Goal: Task Accomplishment & Management: Complete application form

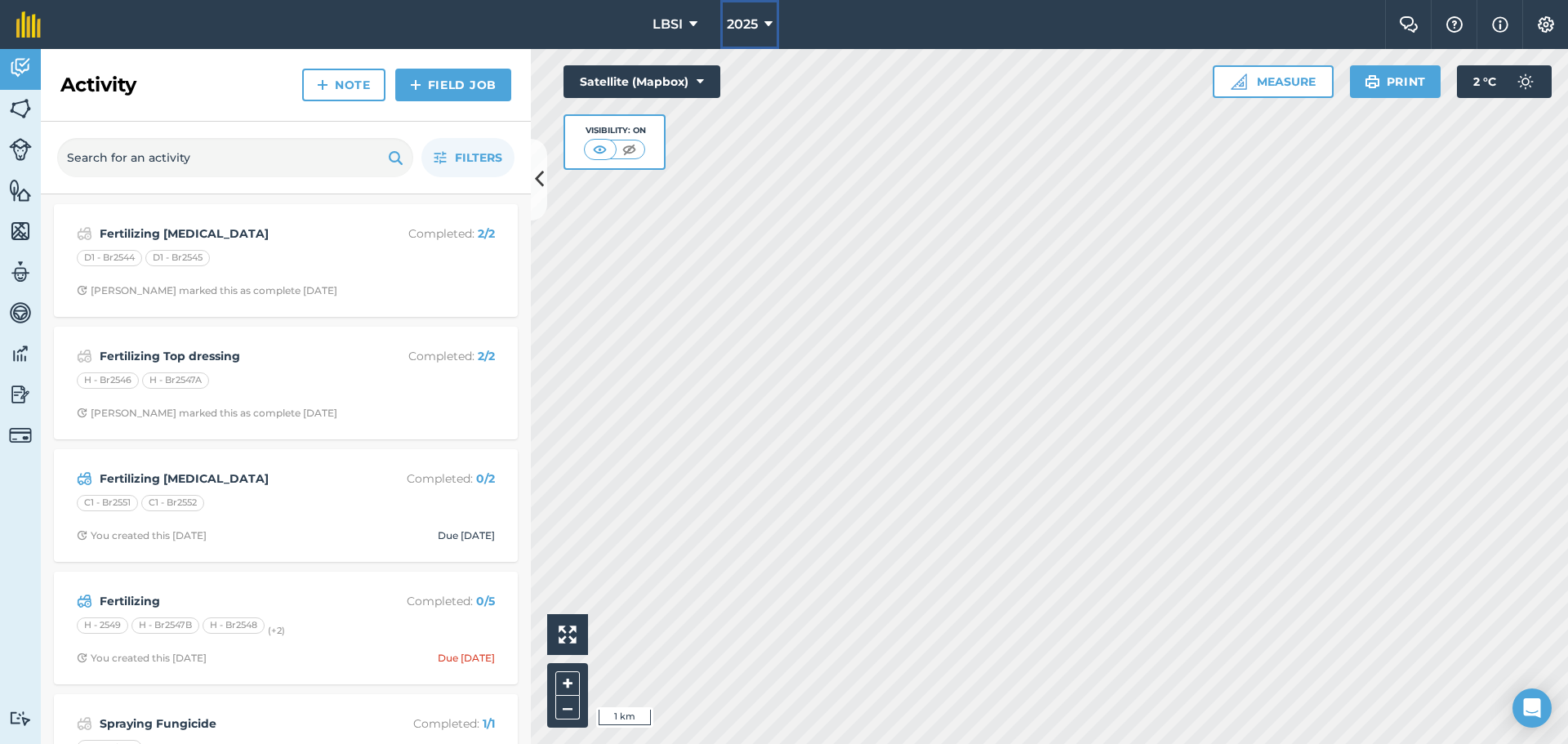
click at [768, 22] on icon at bounding box center [769, 24] width 9 height 20
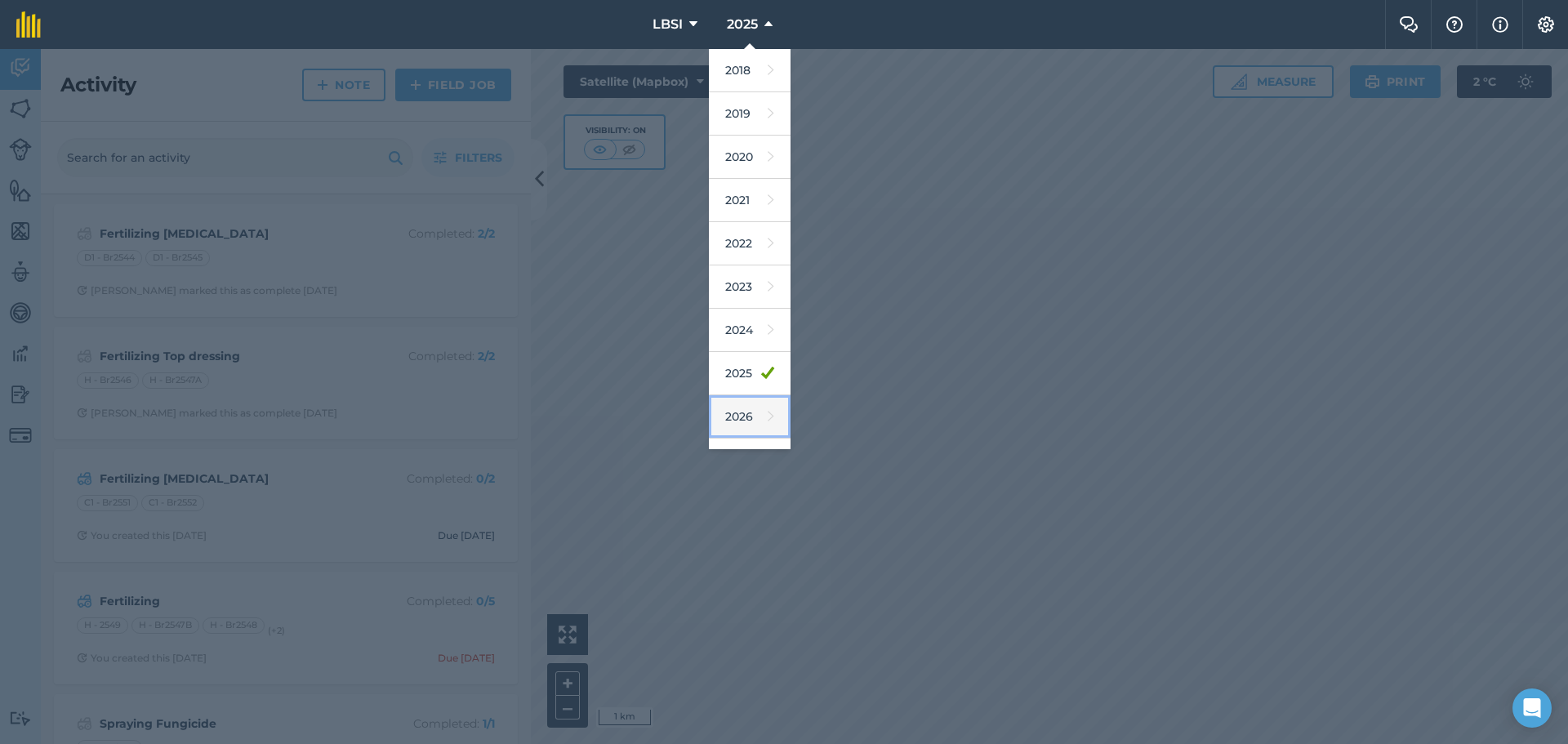
click at [756, 404] on link "2026" at bounding box center [749, 416] width 81 height 44
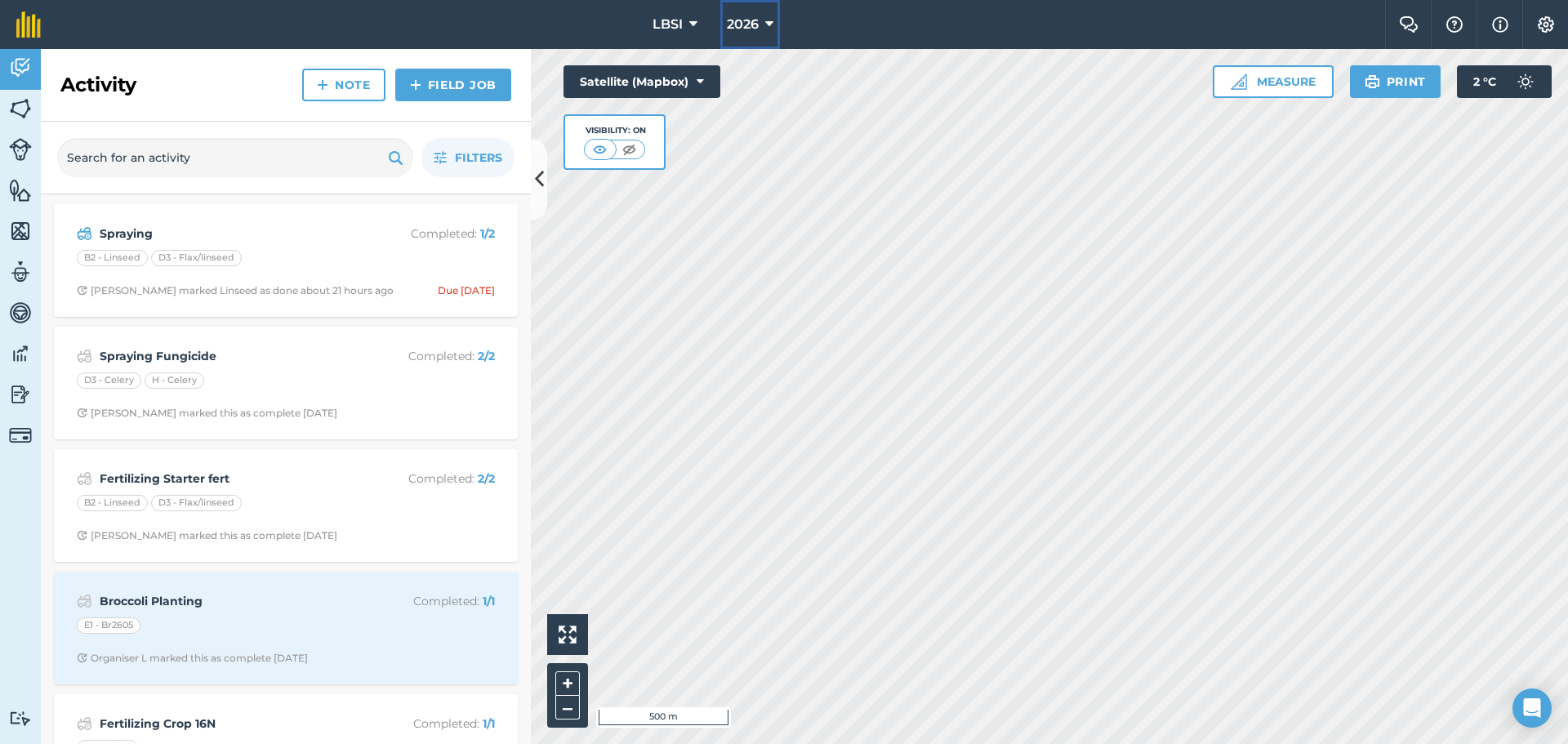
click at [773, 21] on icon at bounding box center [770, 24] width 9 height 20
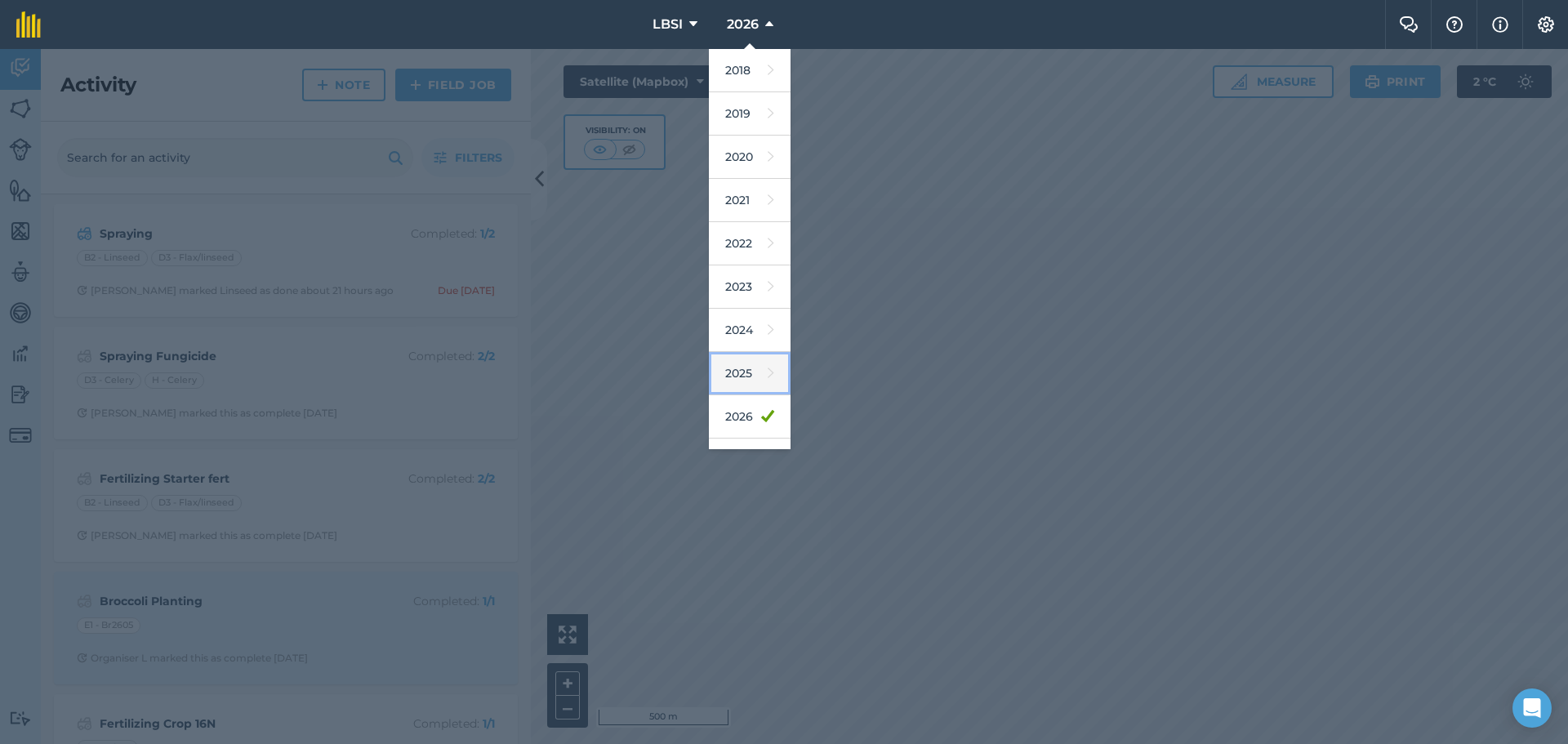
click at [743, 372] on link "2025" at bounding box center [749, 374] width 81 height 44
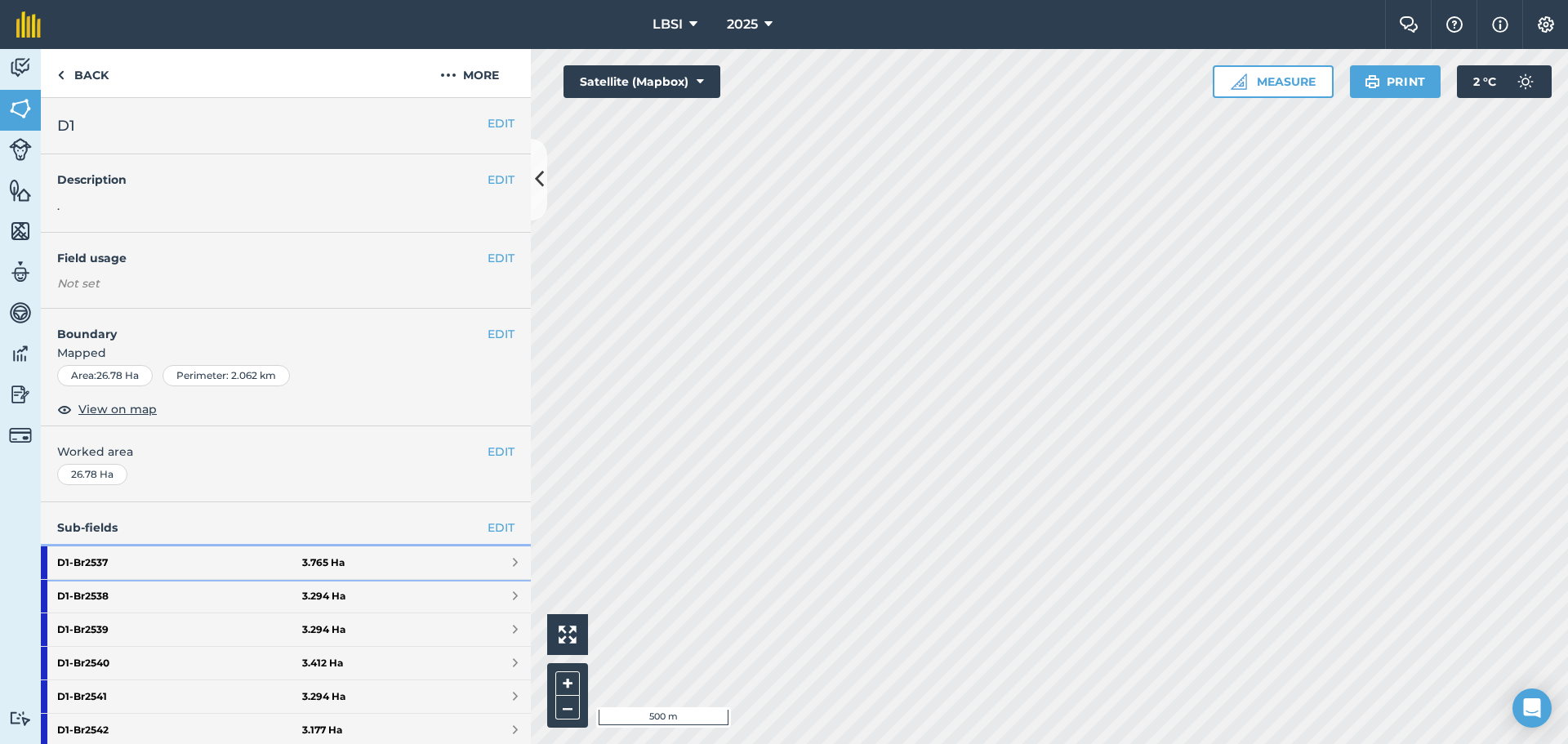
click at [216, 553] on strong "D1 - Br2537" at bounding box center [180, 563] width 245 height 32
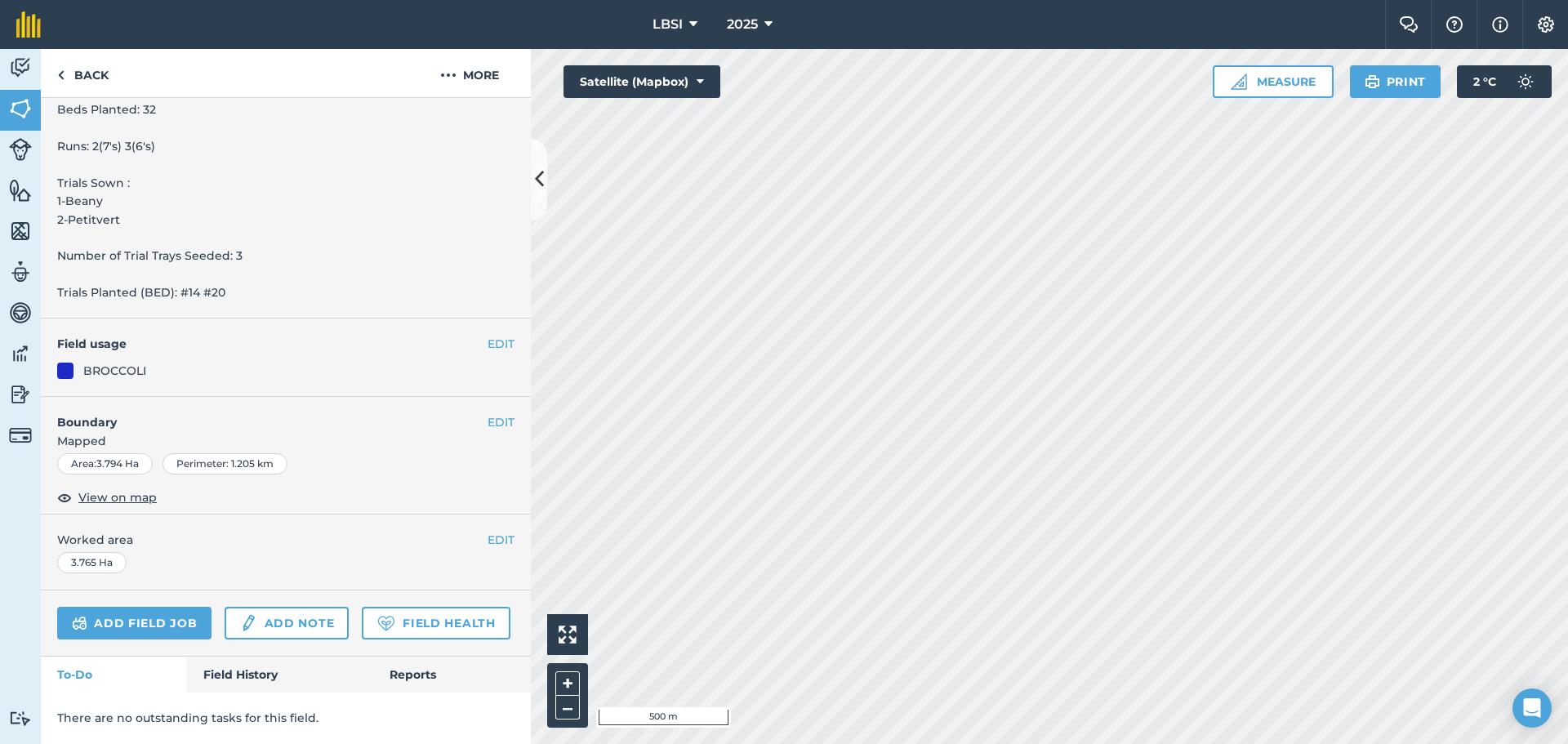
scroll to position [632, 0]
click at [139, 606] on link "Add field job" at bounding box center [134, 623] width 154 height 32
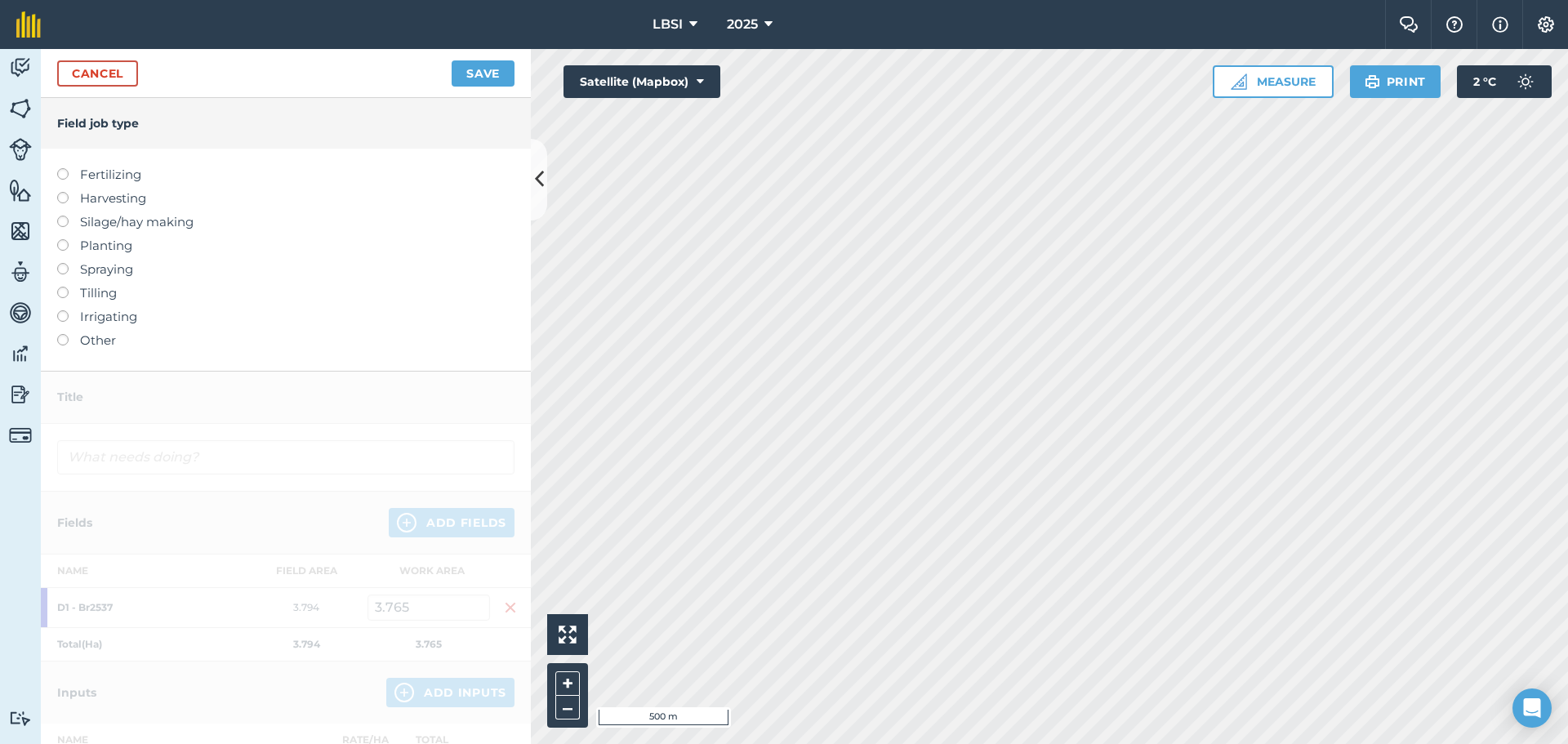
click at [63, 263] on label at bounding box center [68, 263] width 23 height 0
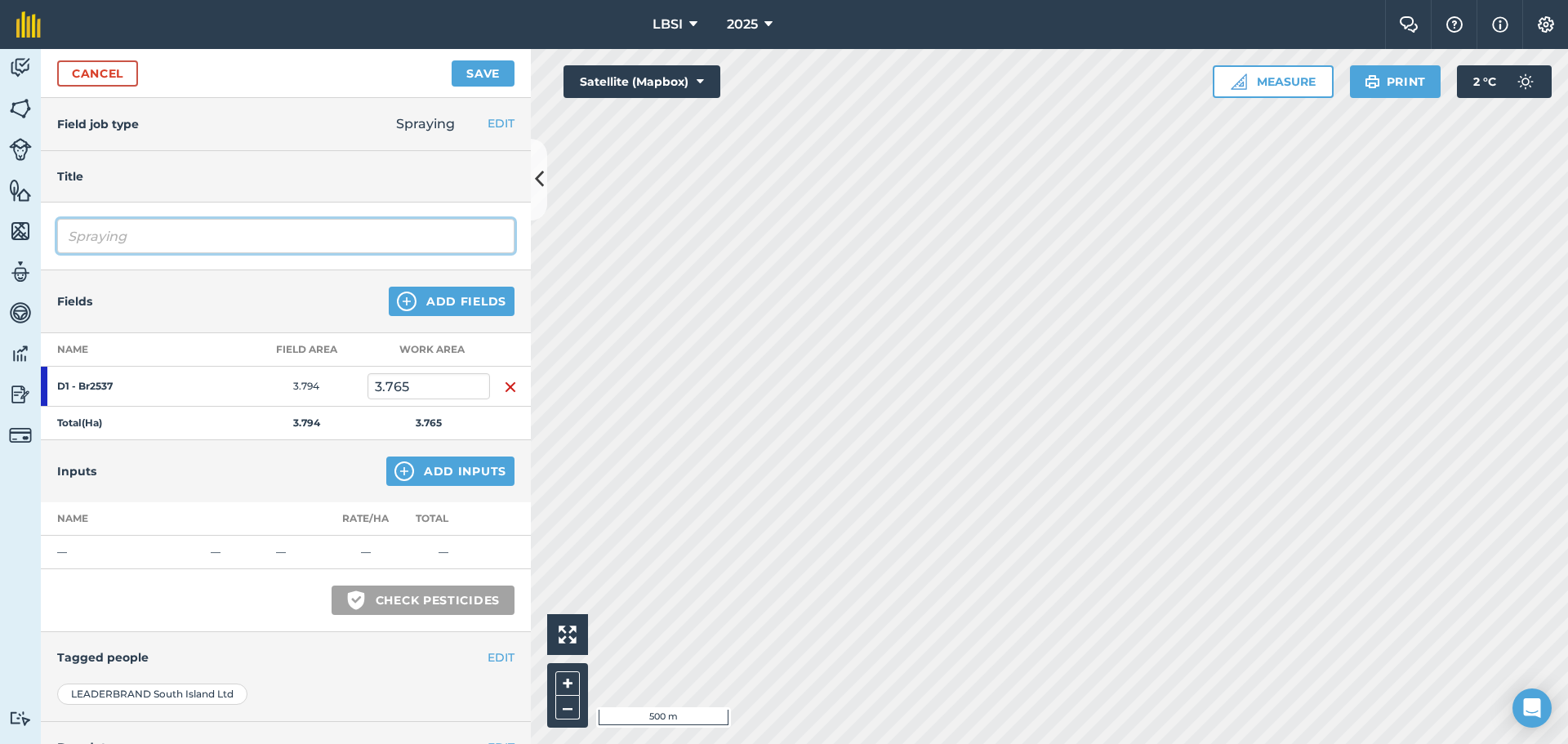
drag, startPoint x: 138, startPoint y: 238, endPoint x: 210, endPoint y: 215, distance: 75.6
click at [140, 235] on input "Spraying" at bounding box center [286, 236] width 458 height 34
type input "Spraying off crop"
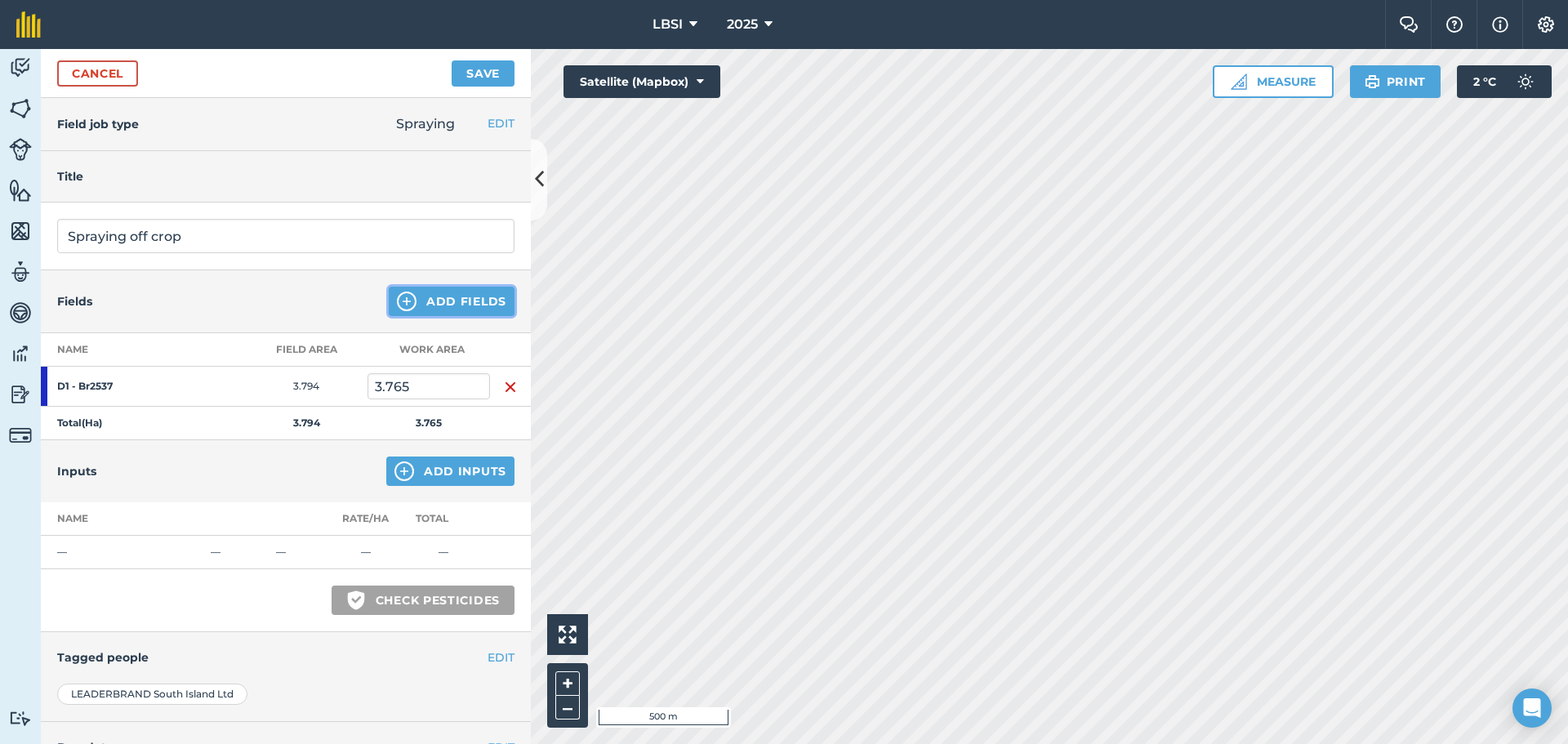
click at [403, 300] on img at bounding box center [406, 301] width 20 height 20
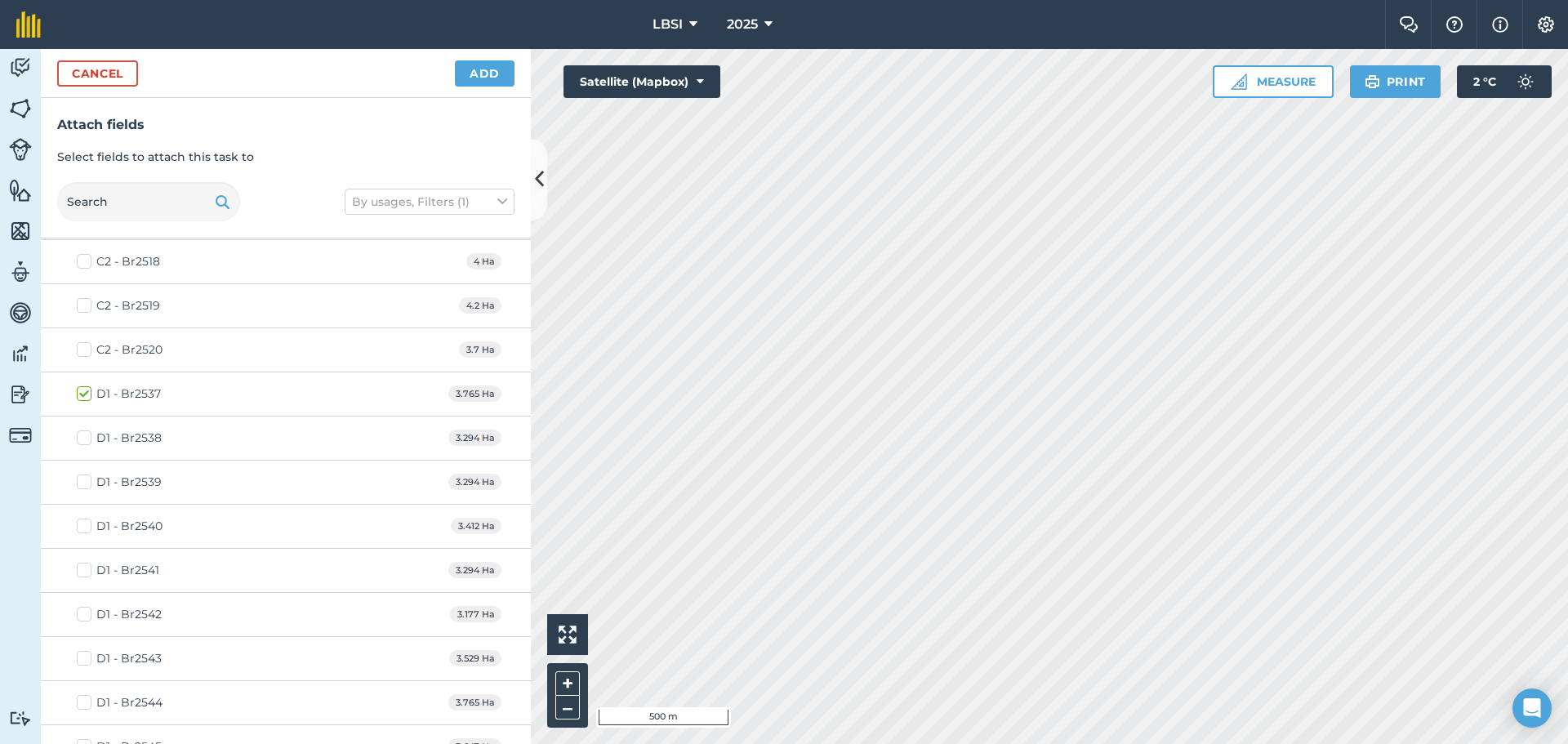
scroll to position [1470, 0]
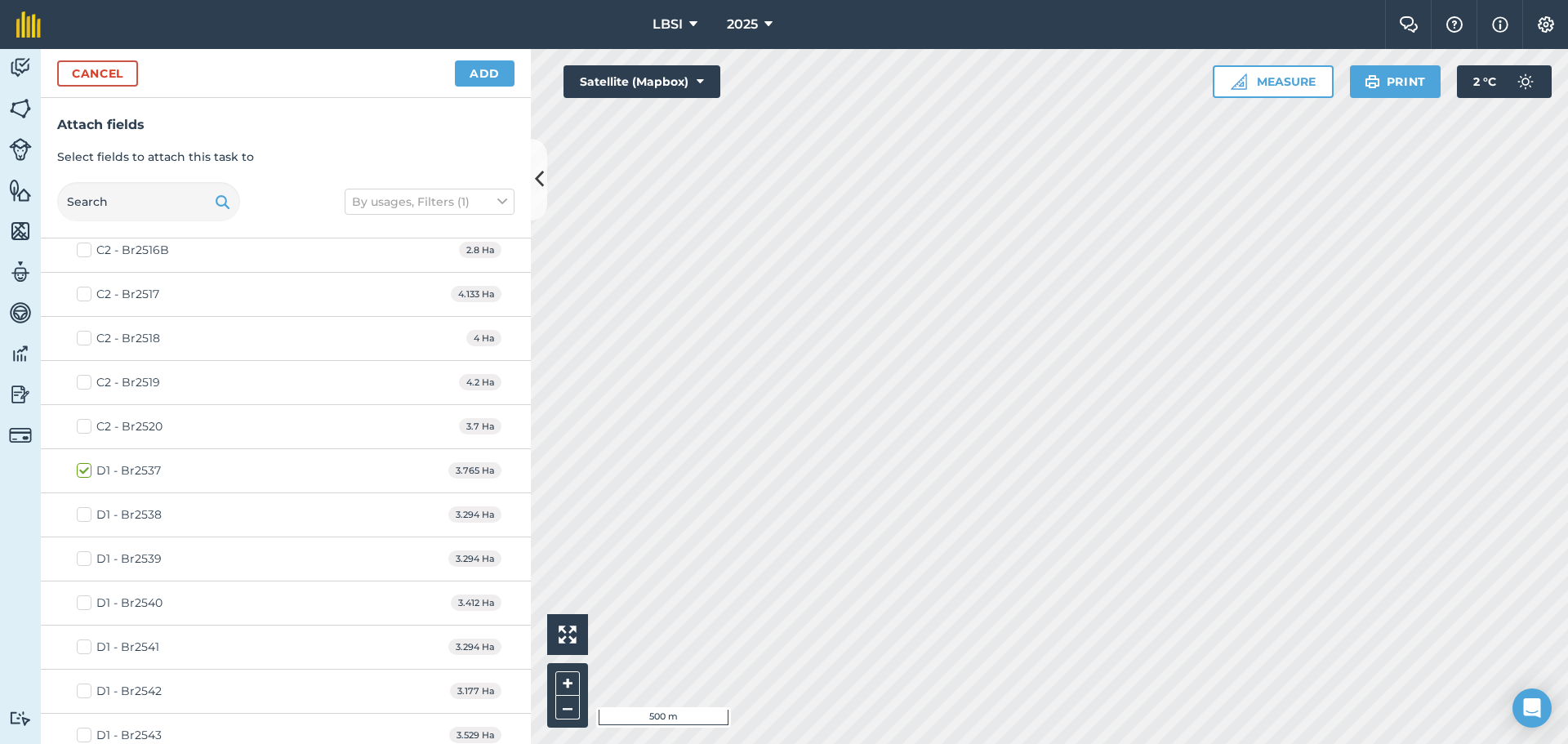
click at [81, 516] on label "D1 - Br2538" at bounding box center [119, 515] width 85 height 17
click at [81, 516] on input "D1 - Br2538" at bounding box center [82, 511] width 10 height 10
checkbox input "true"
click at [483, 73] on button "Add" at bounding box center [485, 74] width 60 height 27
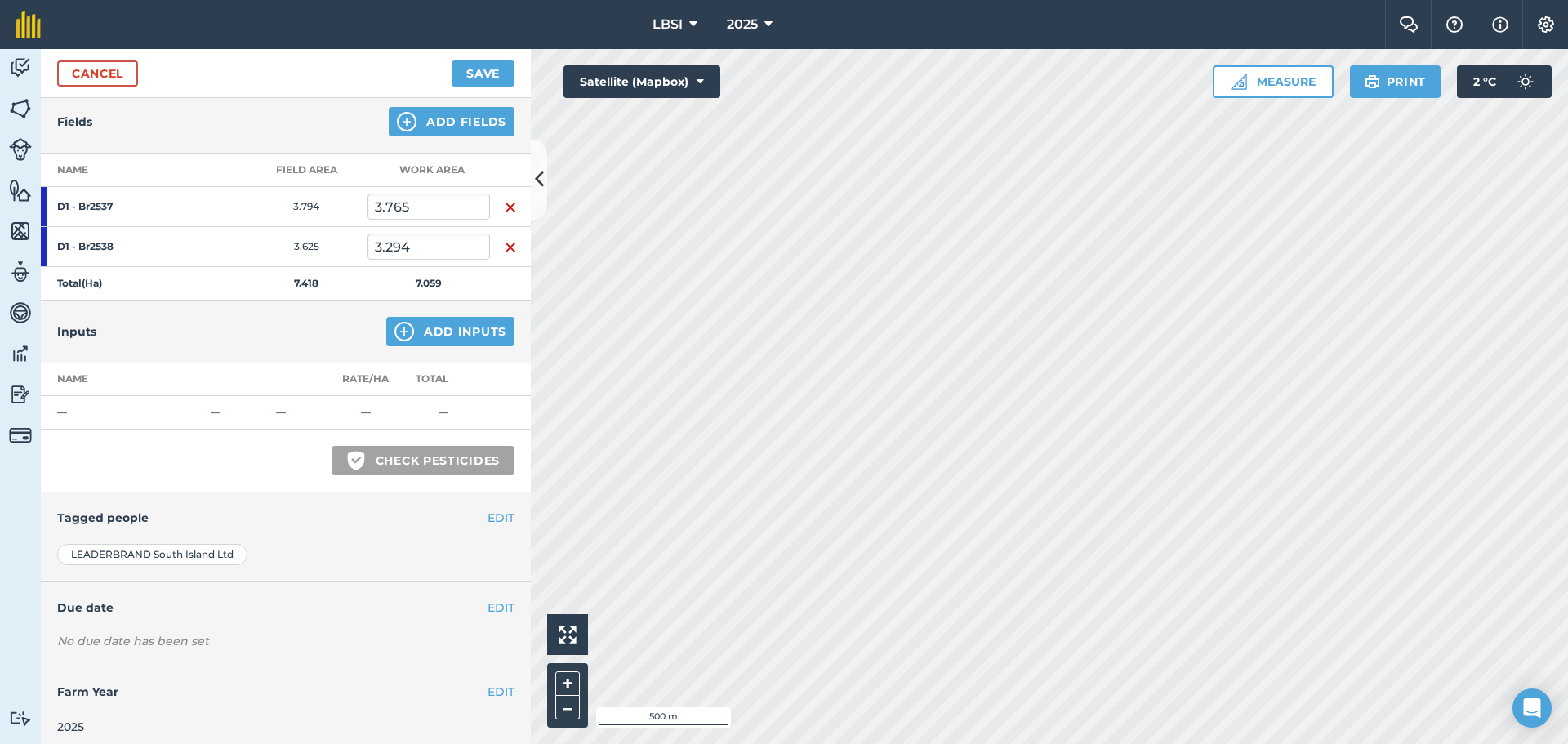
scroll to position [189, 0]
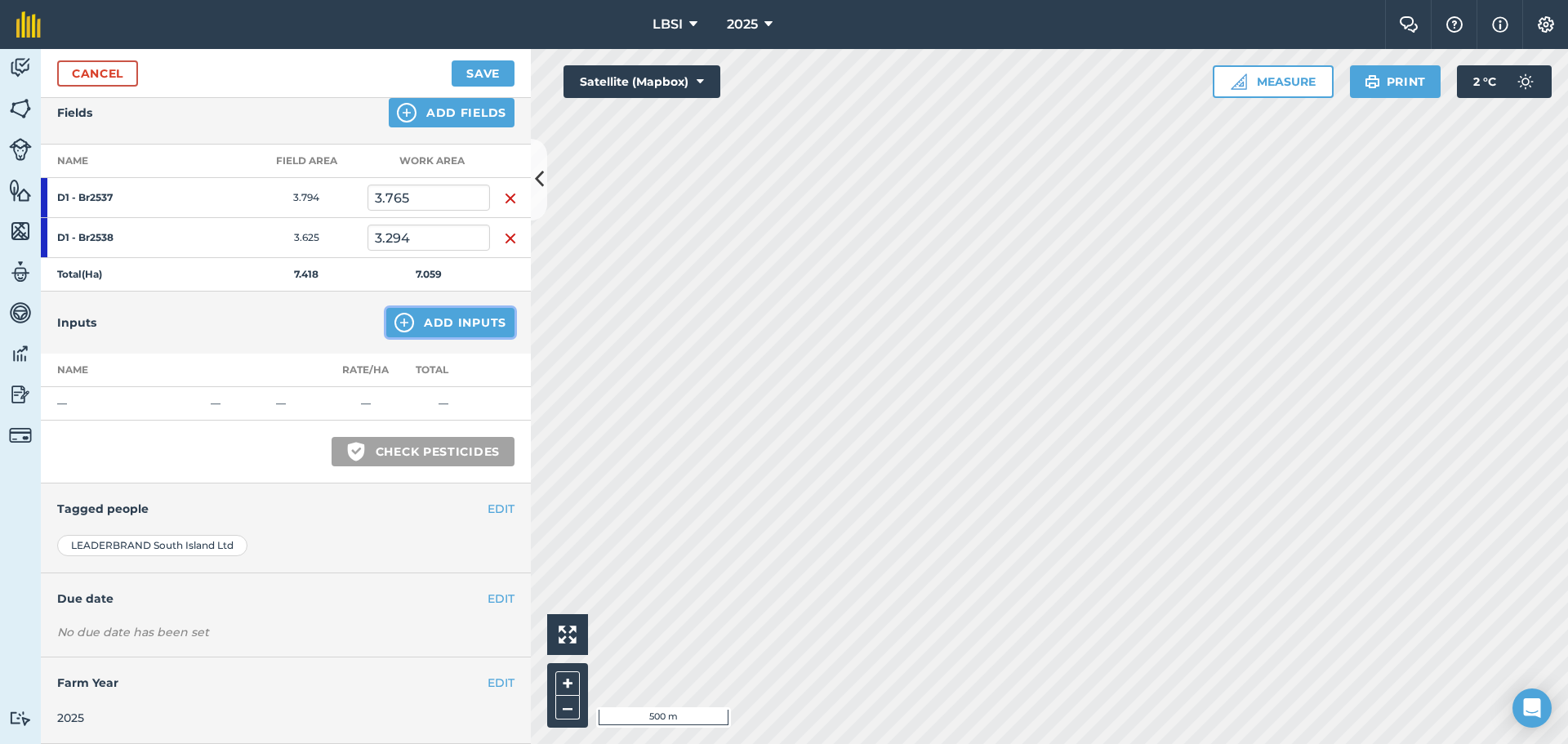
click at [394, 325] on img at bounding box center [404, 322] width 20 height 20
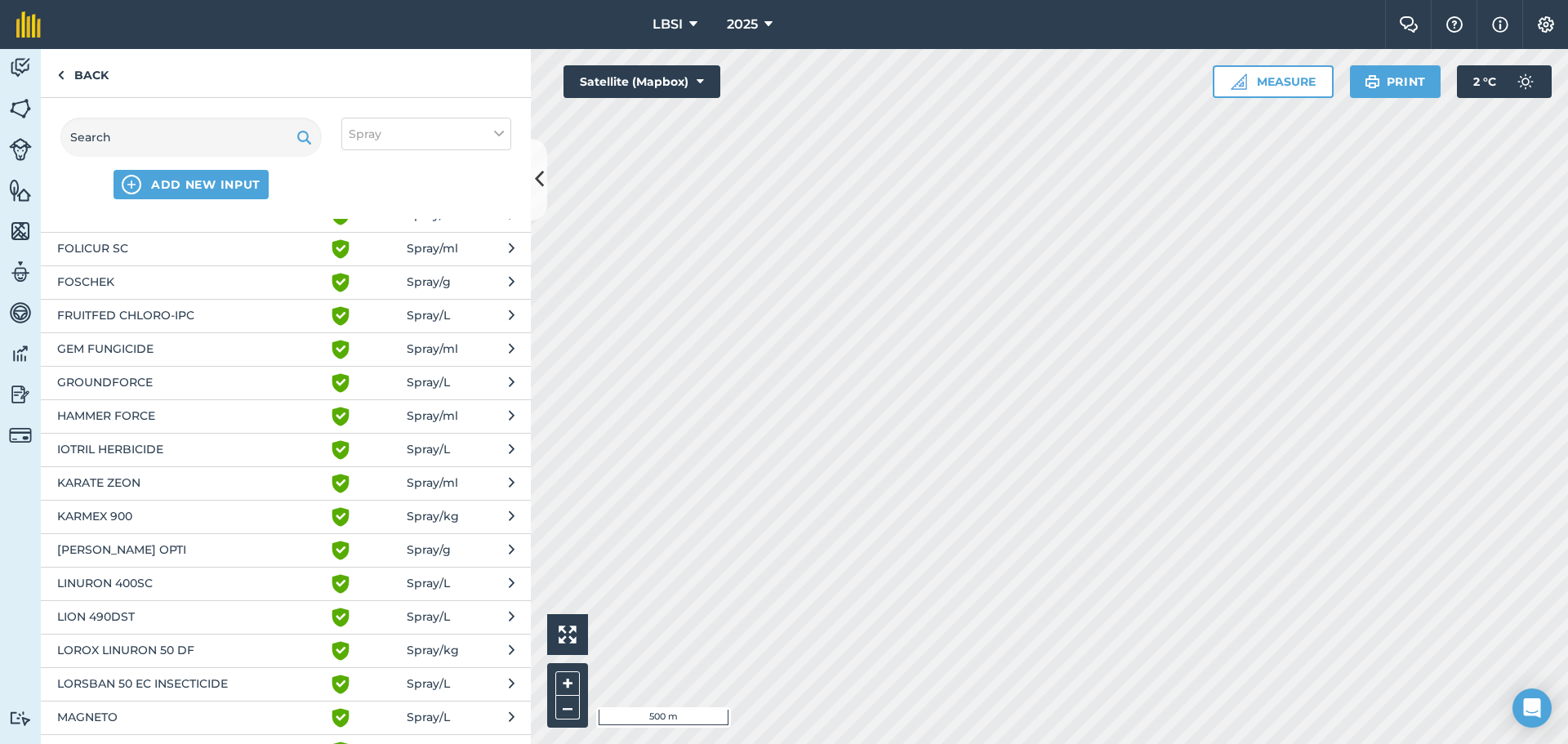
scroll to position [1225, 0]
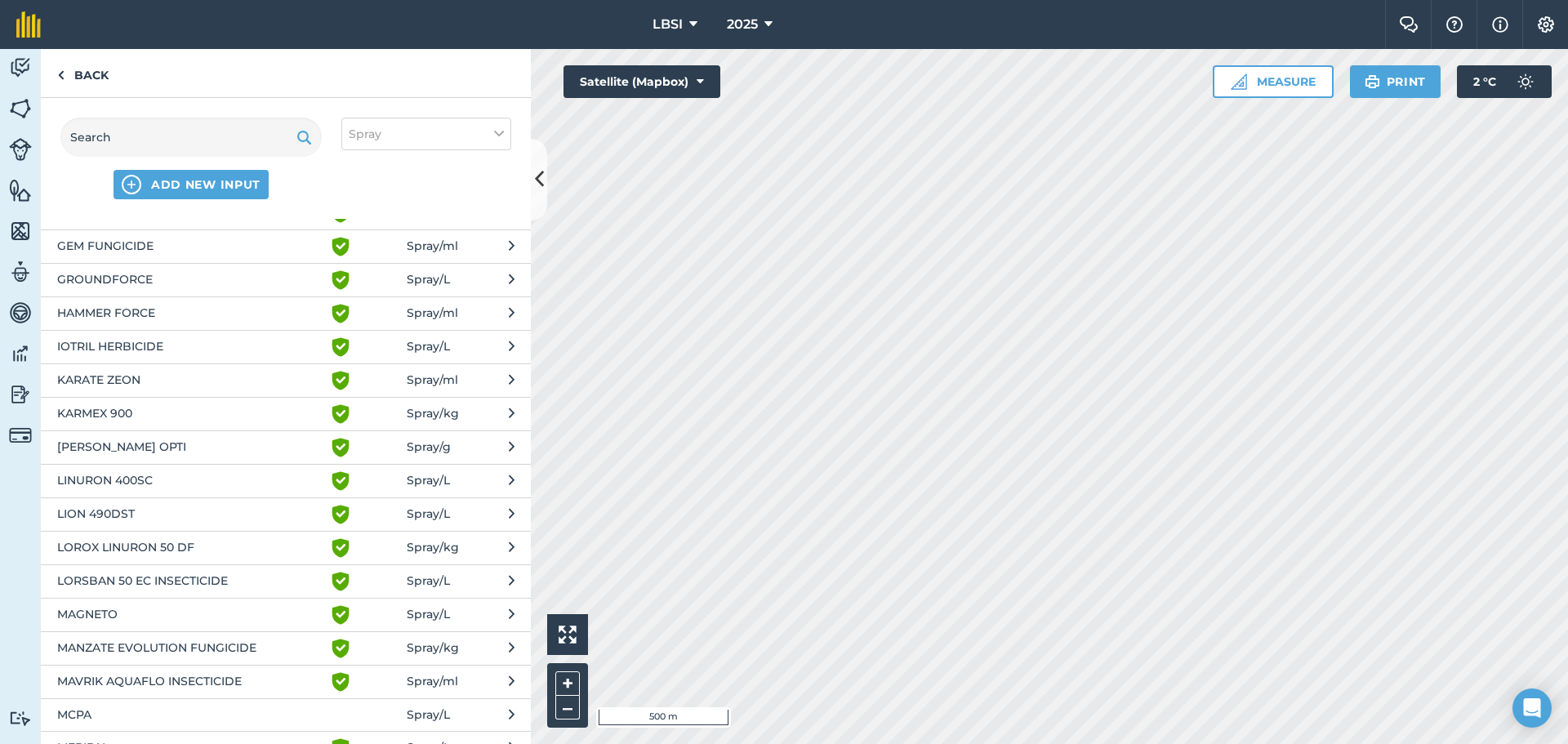
click at [135, 512] on span "LION 490DST" at bounding box center [191, 514] width 267 height 20
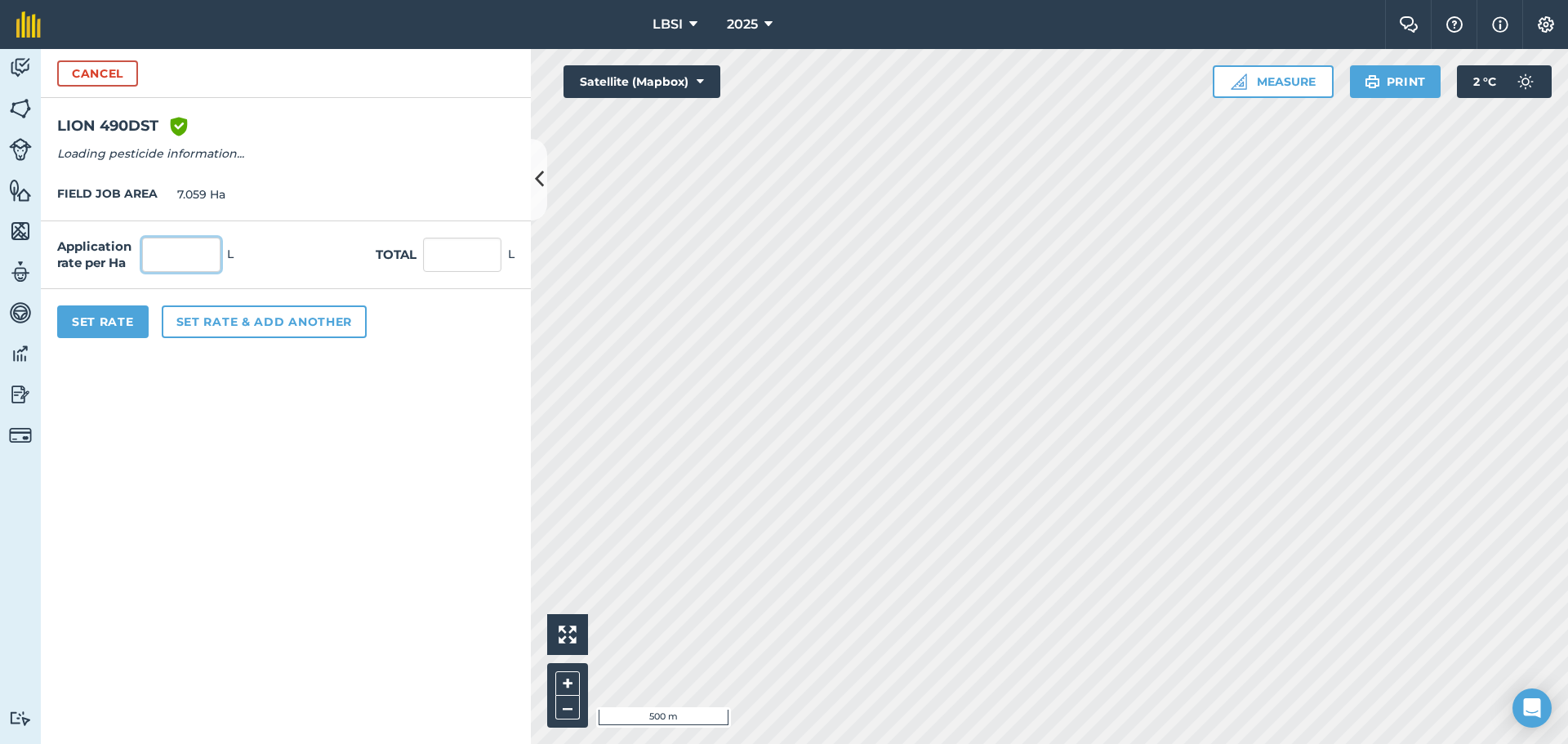
click at [163, 252] on input "text" at bounding box center [181, 255] width 79 height 34
type input "2"
type input "14.118"
click at [97, 319] on button "Set Rate" at bounding box center [103, 322] width 92 height 32
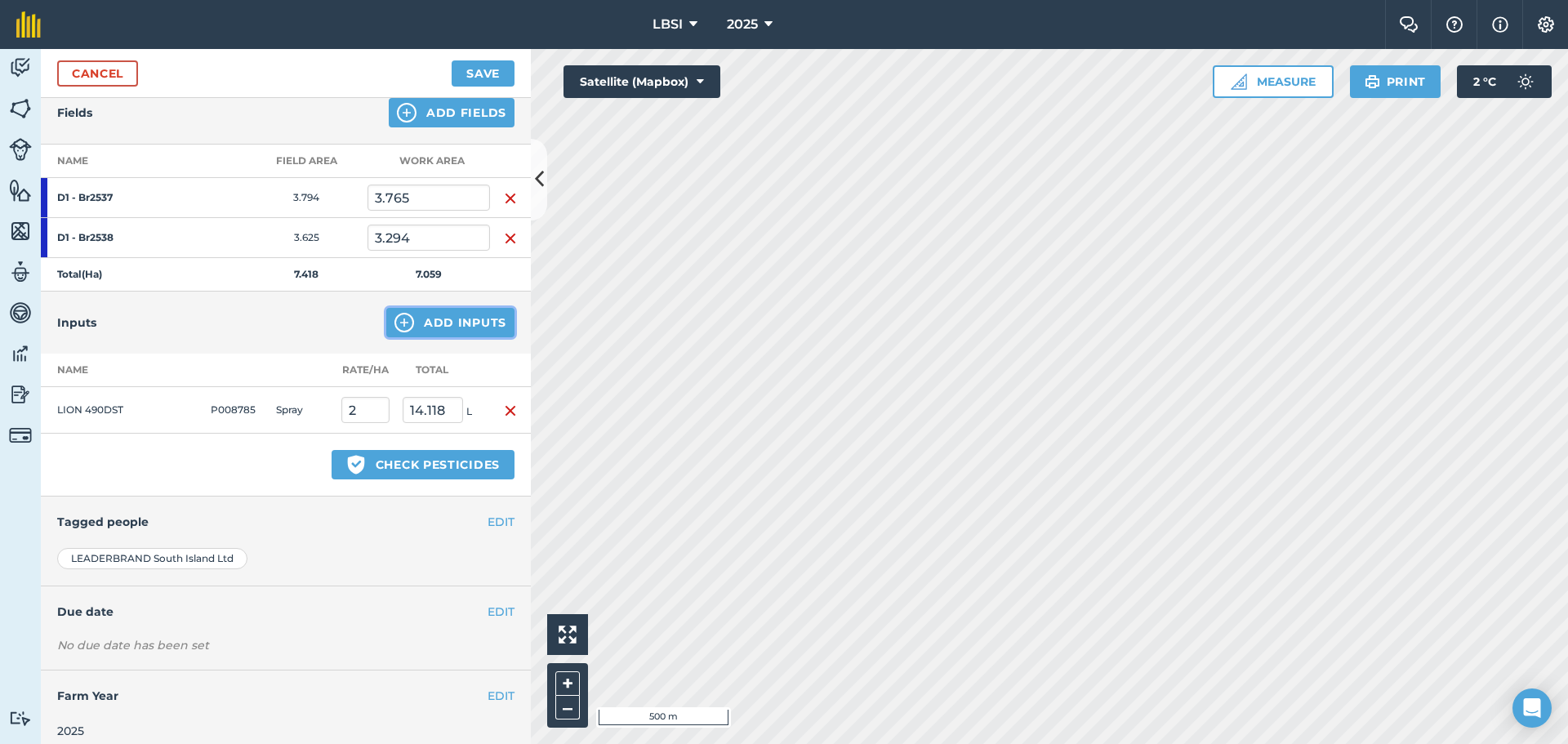
click at [395, 324] on img at bounding box center [404, 322] width 20 height 20
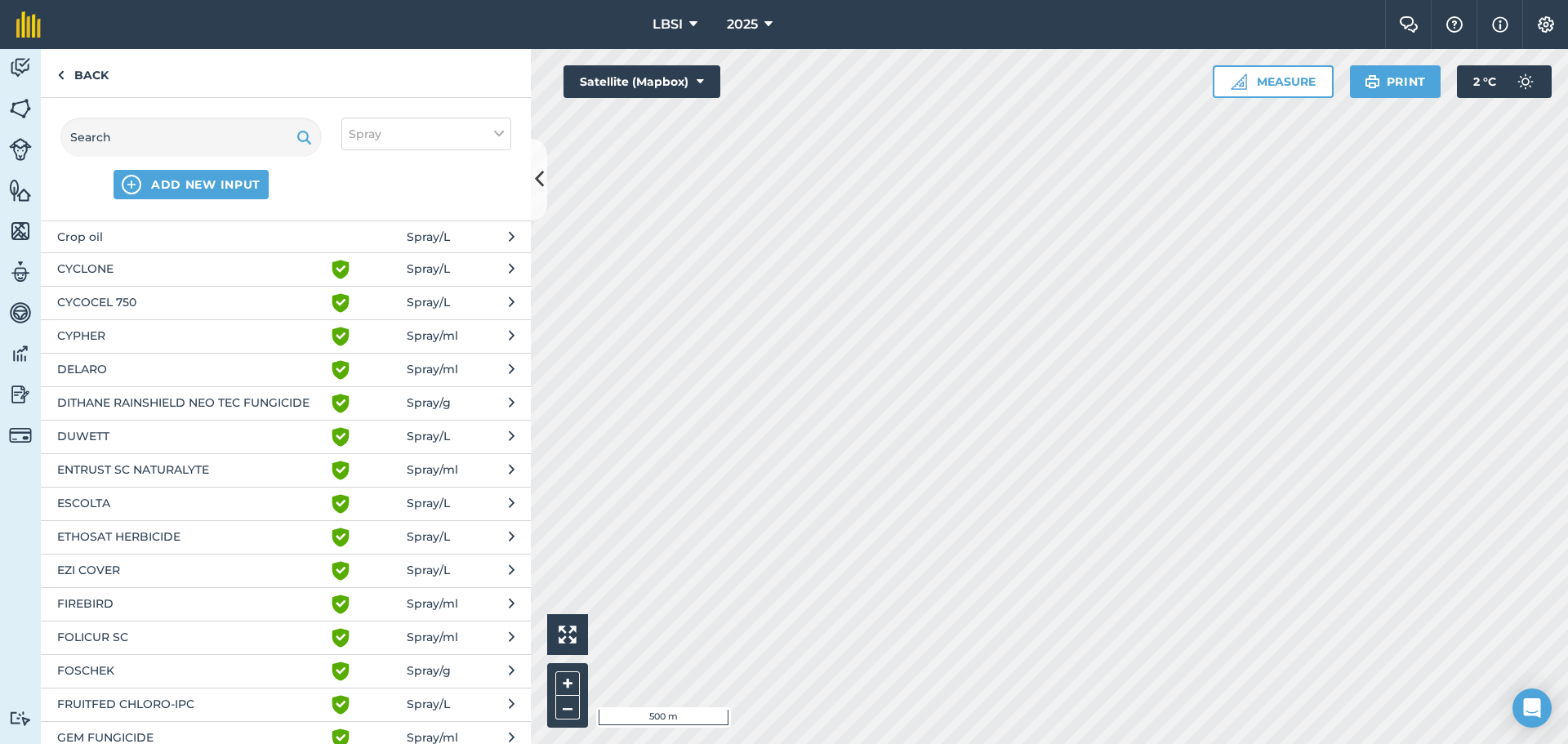
scroll to position [735, 0]
click at [157, 570] on span "EZI COVER" at bounding box center [191, 569] width 267 height 20
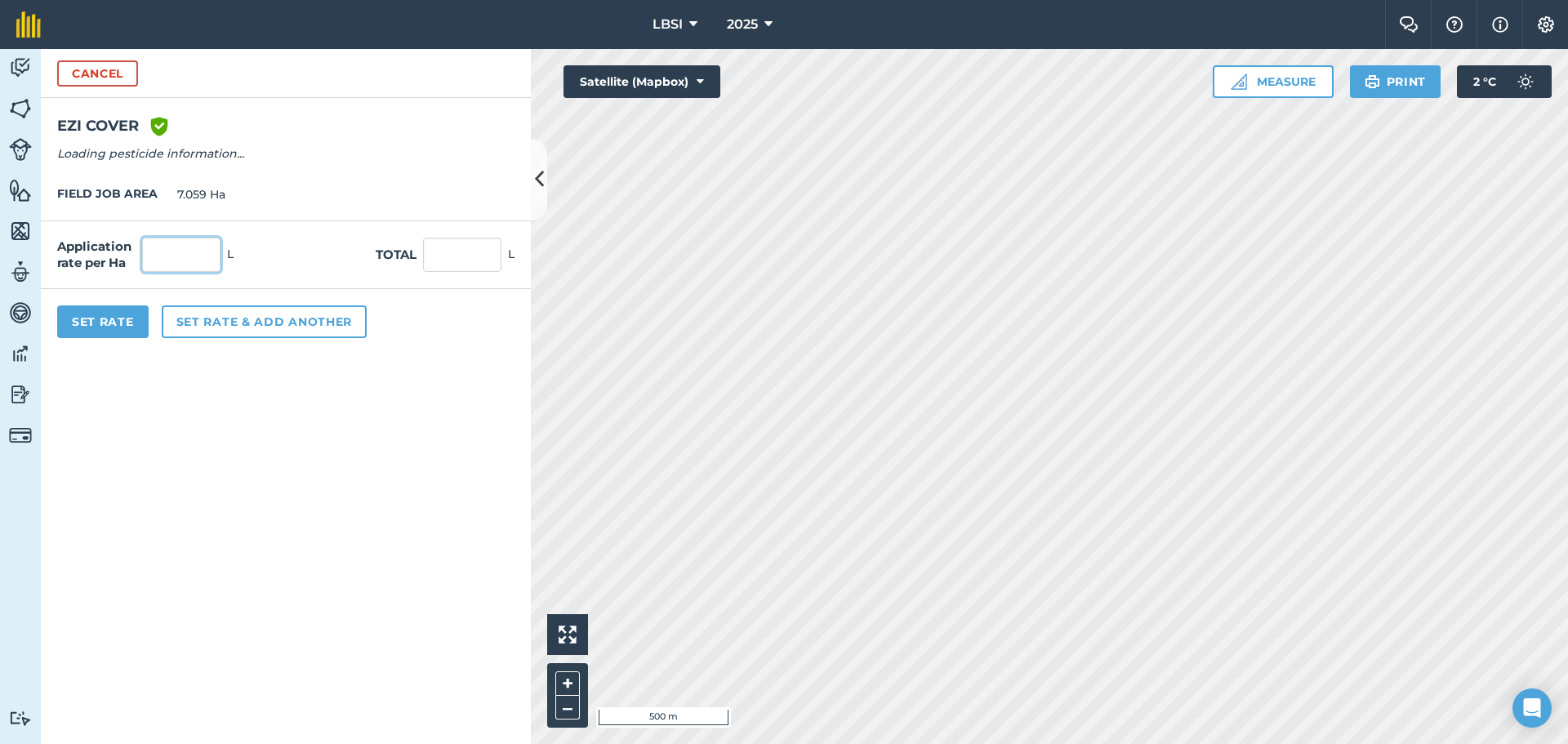
click at [175, 257] on input "text" at bounding box center [181, 255] width 79 height 34
type input "1"
type input "7.059"
click at [218, 316] on button "Set rate & add another" at bounding box center [264, 322] width 205 height 32
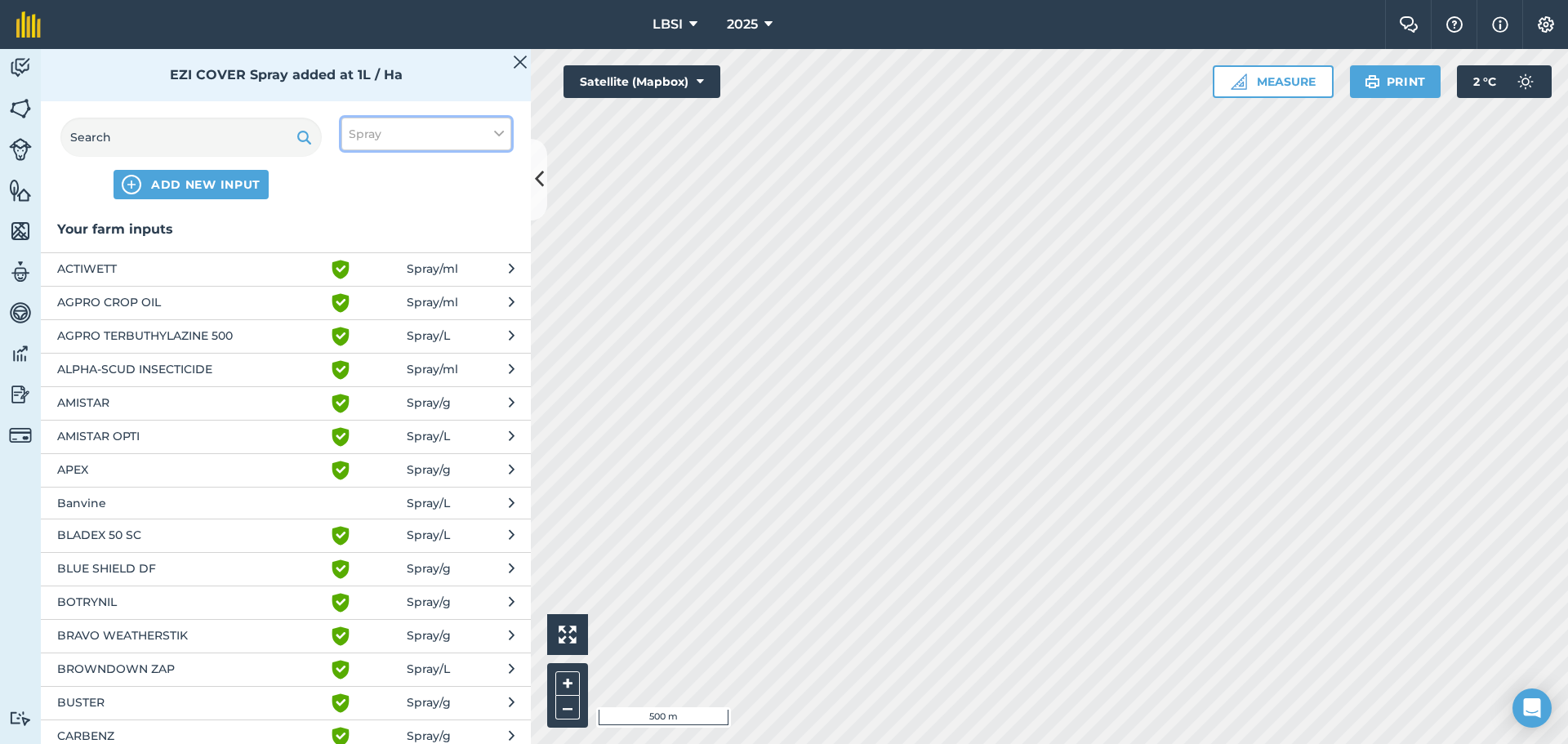
click at [494, 135] on icon at bounding box center [499, 133] width 9 height 18
click at [358, 286] on label "Other" at bounding box center [426, 290] width 155 height 17
click at [358, 286] on input "Other" at bounding box center [354, 286] width 10 height 10
checkbox input "true"
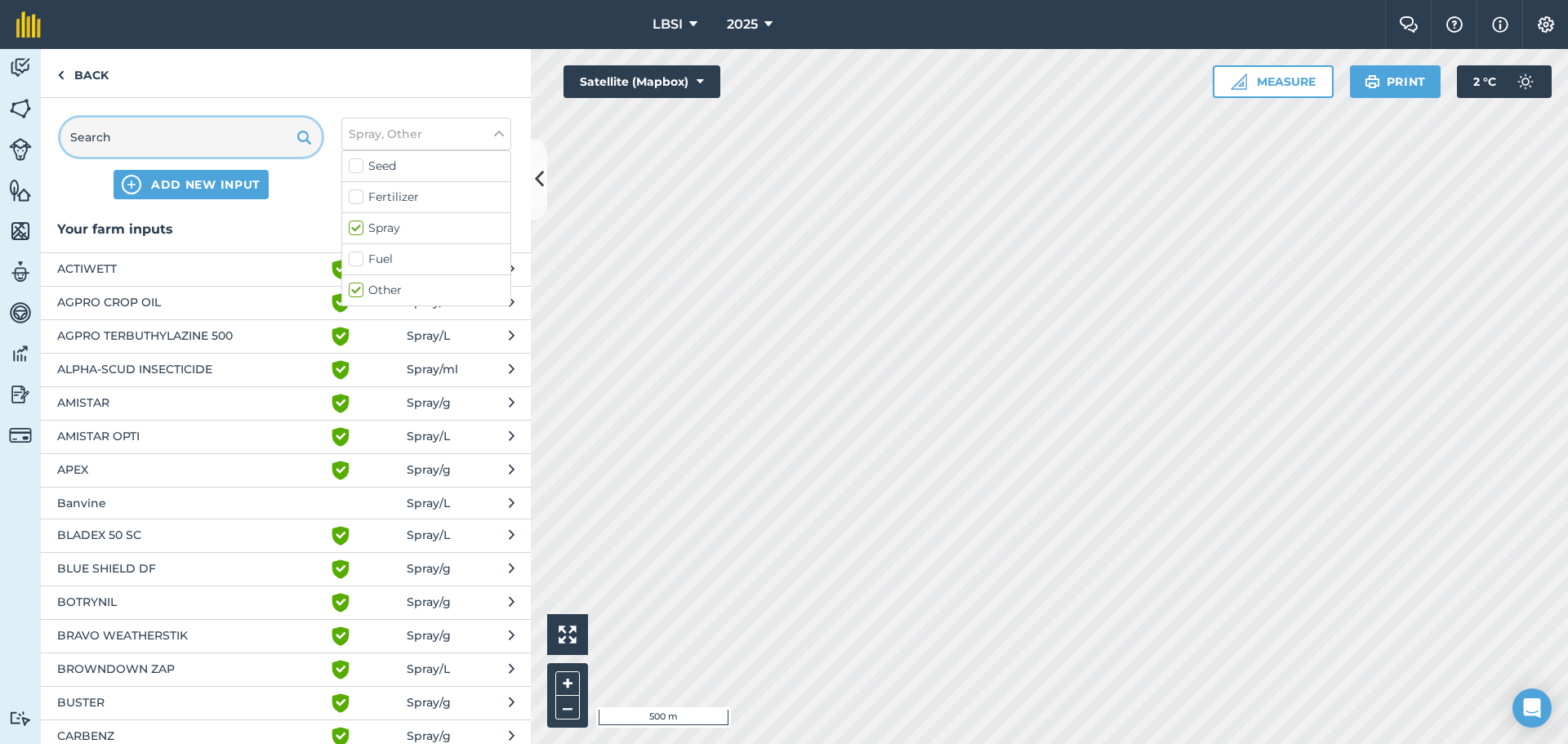
click at [155, 136] on input "text" at bounding box center [192, 138] width 262 height 39
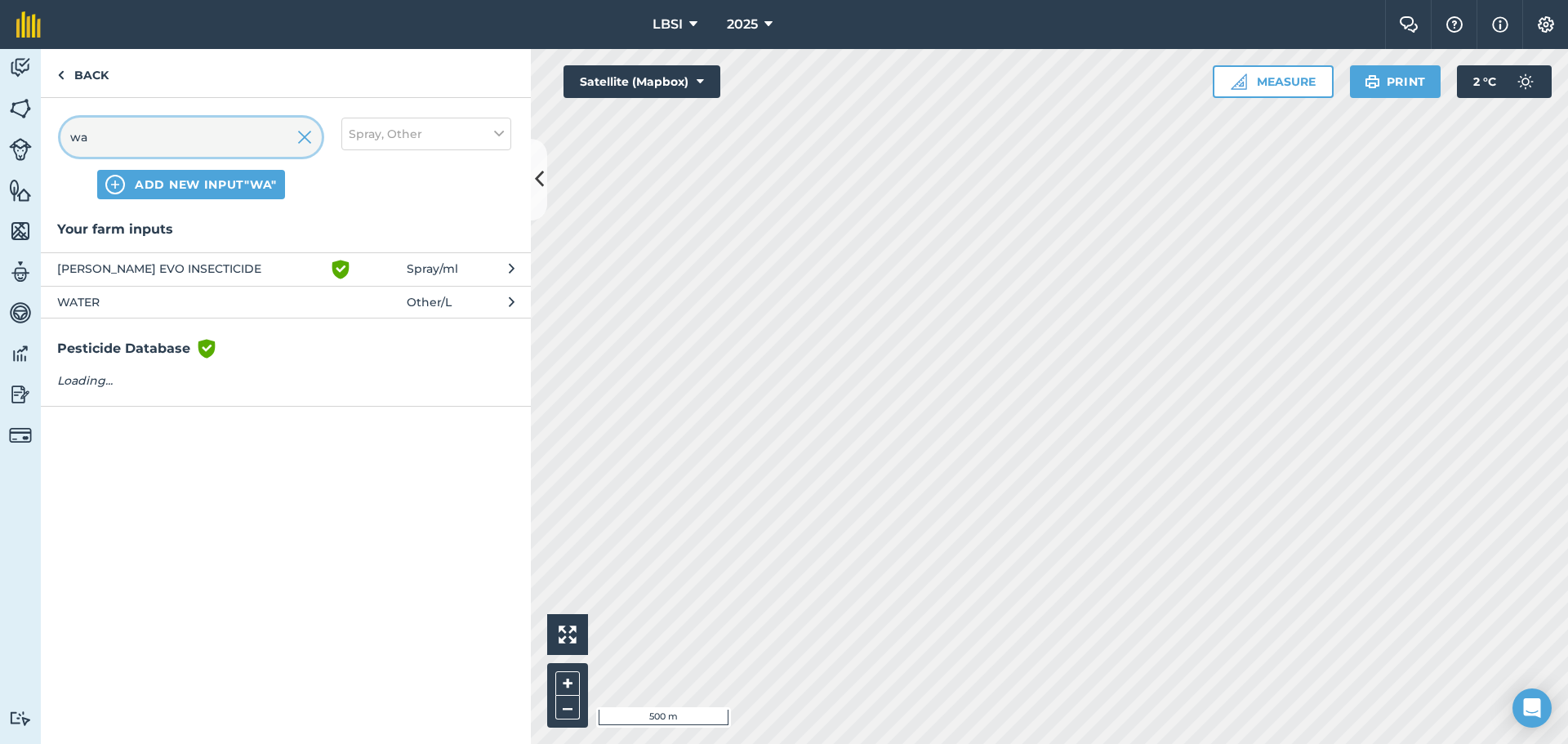
type input "wa"
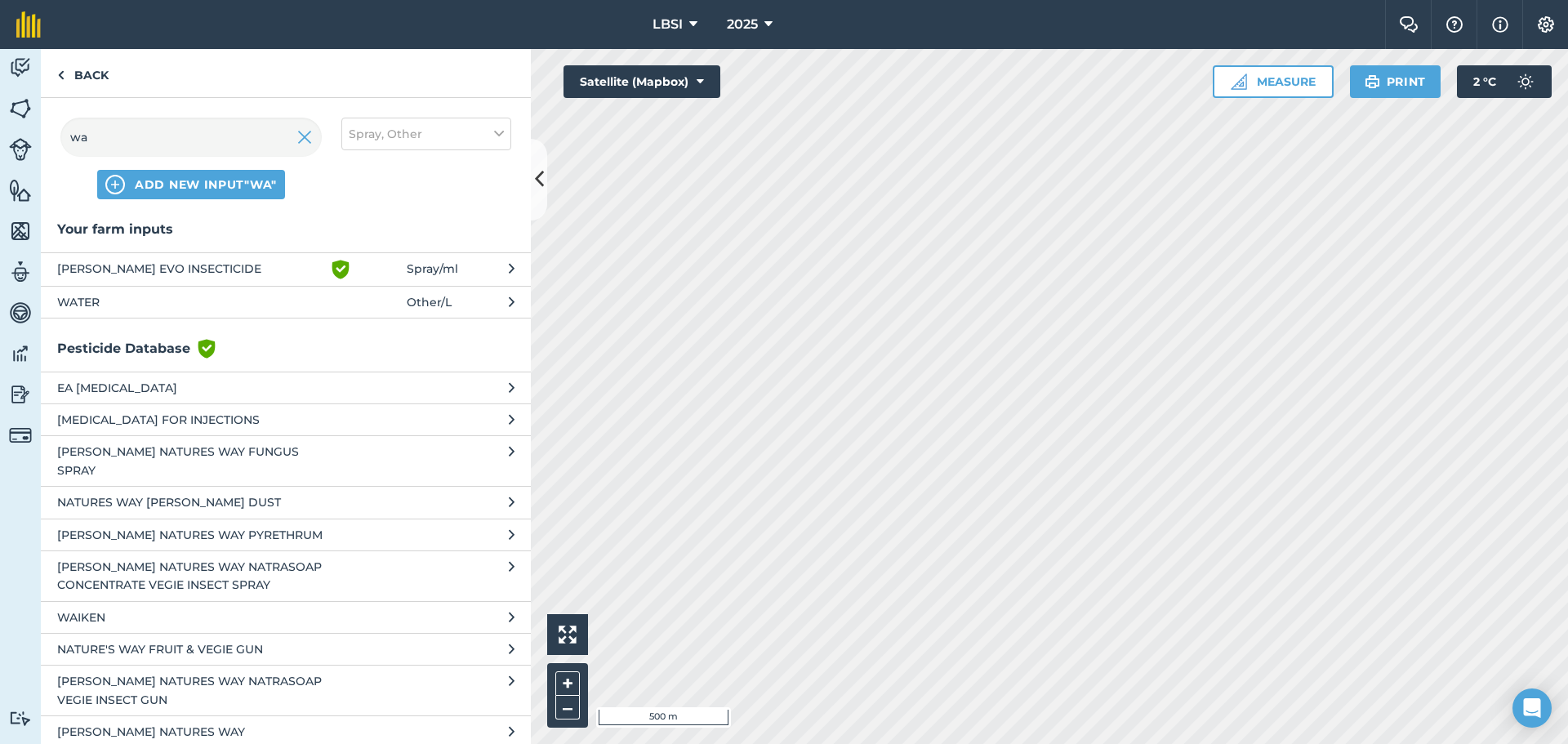
click at [125, 304] on span "WATER" at bounding box center [191, 302] width 267 height 18
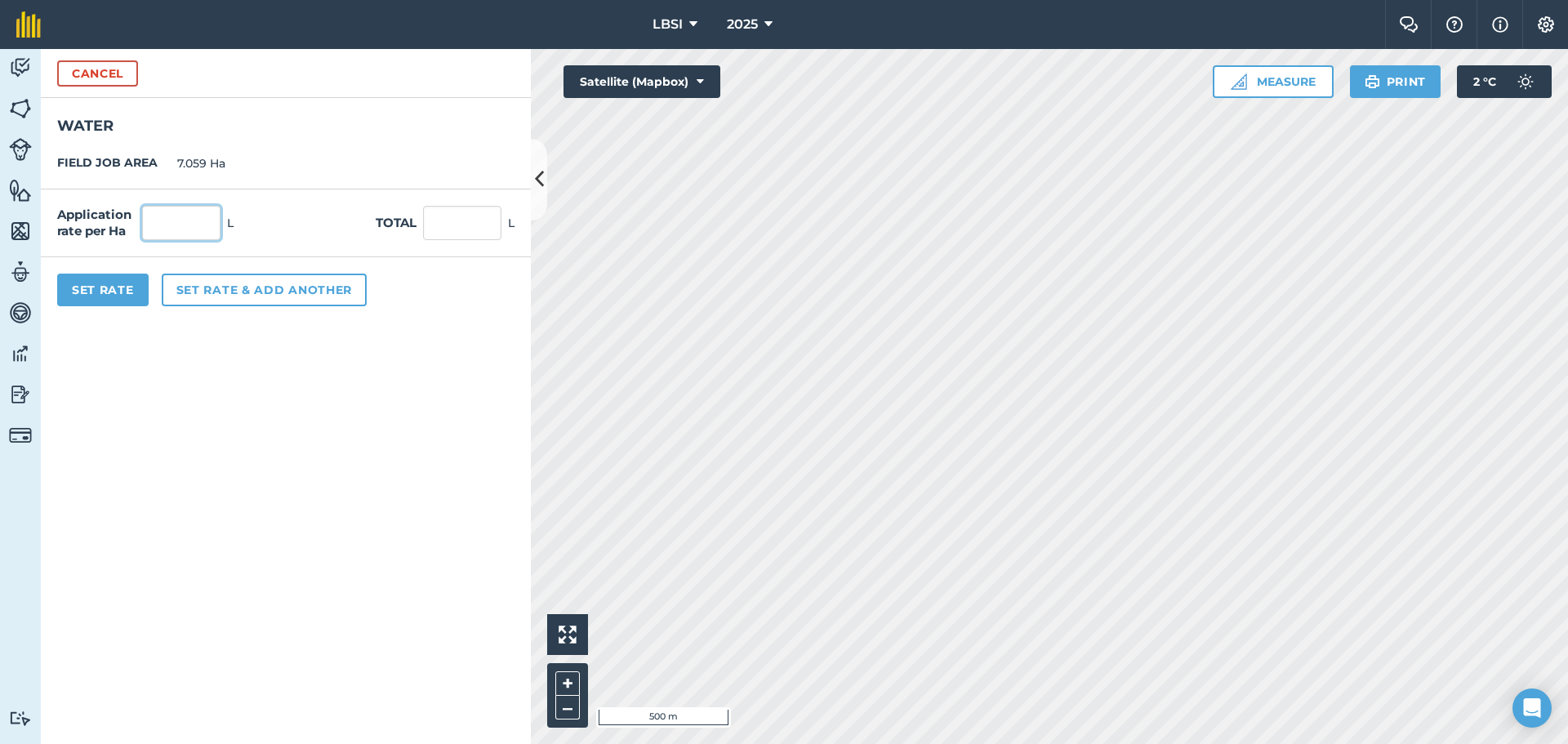
click at [174, 219] on input "text" at bounding box center [181, 223] width 79 height 34
type input "200"
type input "1,411.8"
click at [126, 295] on button "Set Rate" at bounding box center [103, 290] width 92 height 32
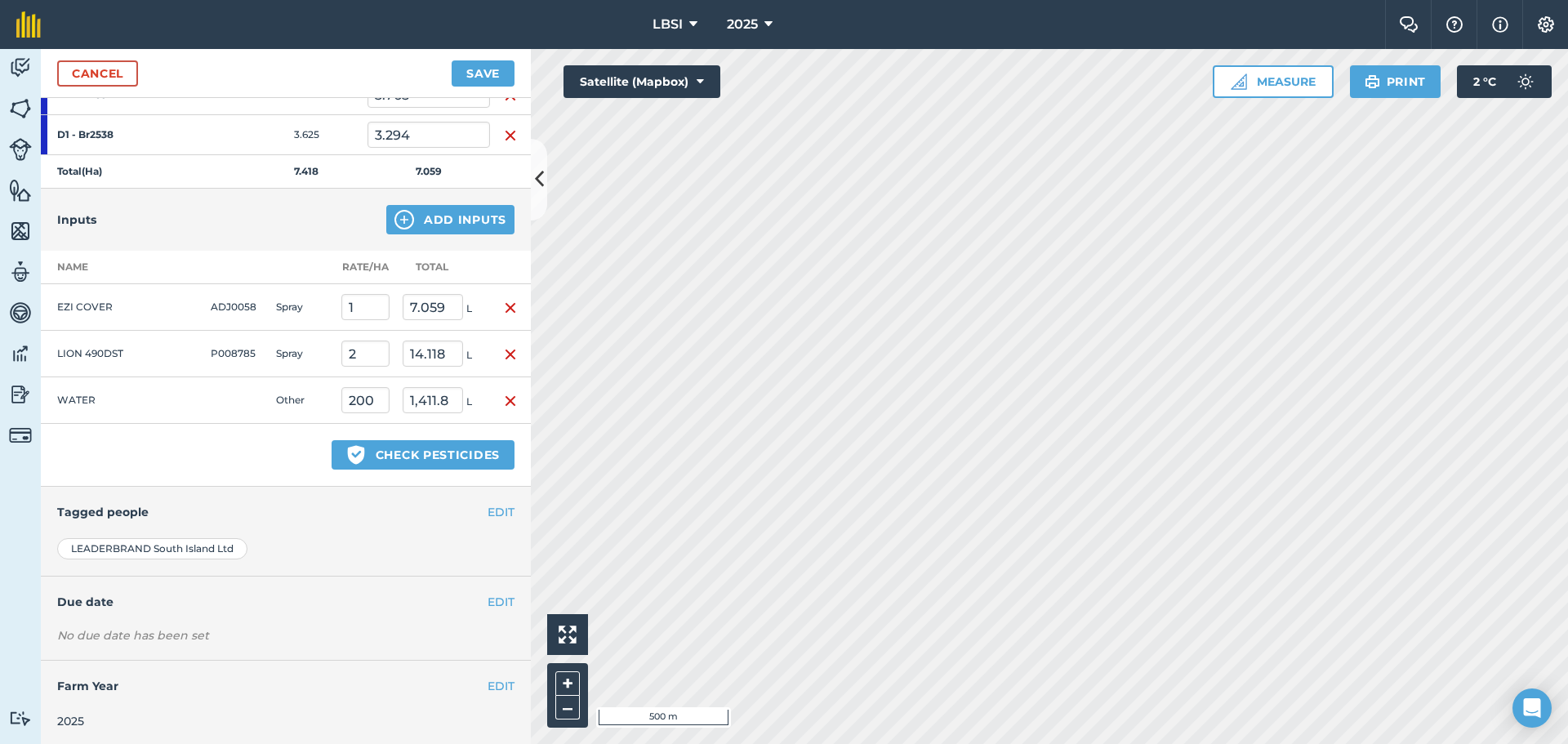
scroll to position [295, 0]
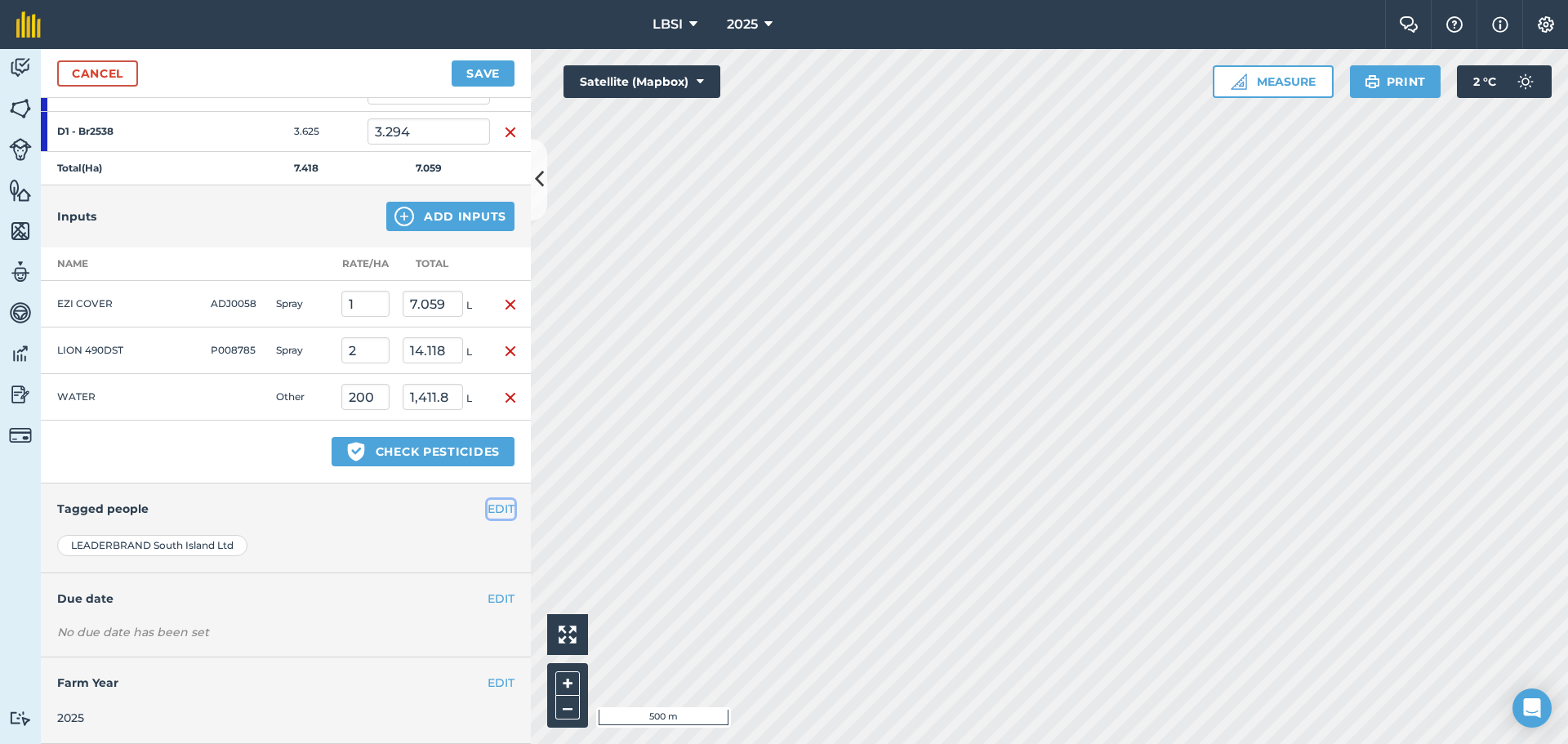
click at [495, 508] on button "EDIT" at bounding box center [501, 508] width 27 height 18
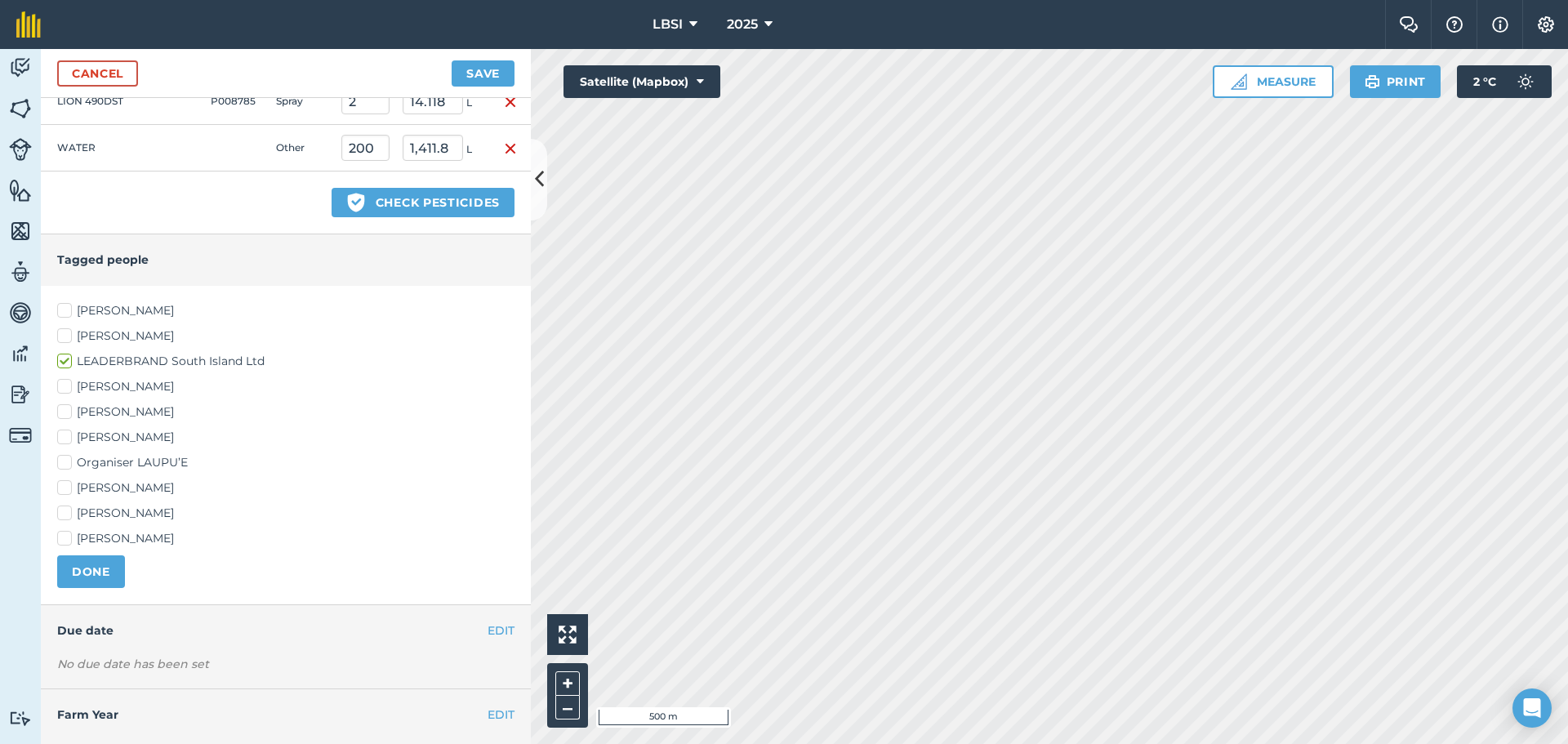
scroll to position [576, 0]
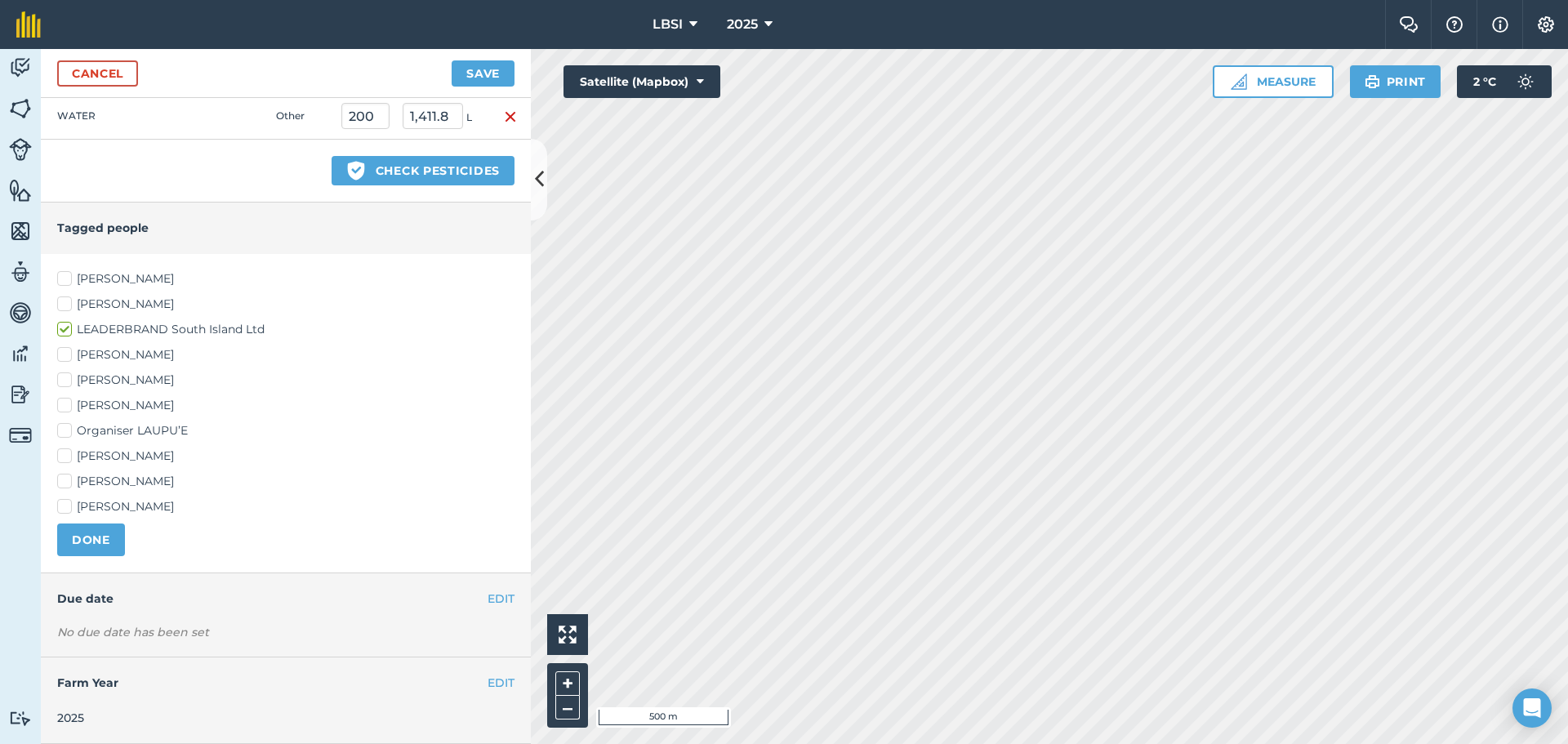
click at [64, 455] on label "[PERSON_NAME]" at bounding box center [286, 456] width 458 height 17
click at [64, 455] on input "[PERSON_NAME]" at bounding box center [62, 452] width 10 height 10
checkbox input "true"
click at [64, 404] on label "[PERSON_NAME]" at bounding box center [286, 405] width 458 height 17
click at [64, 404] on input "[PERSON_NAME]" at bounding box center [62, 402] width 10 height 10
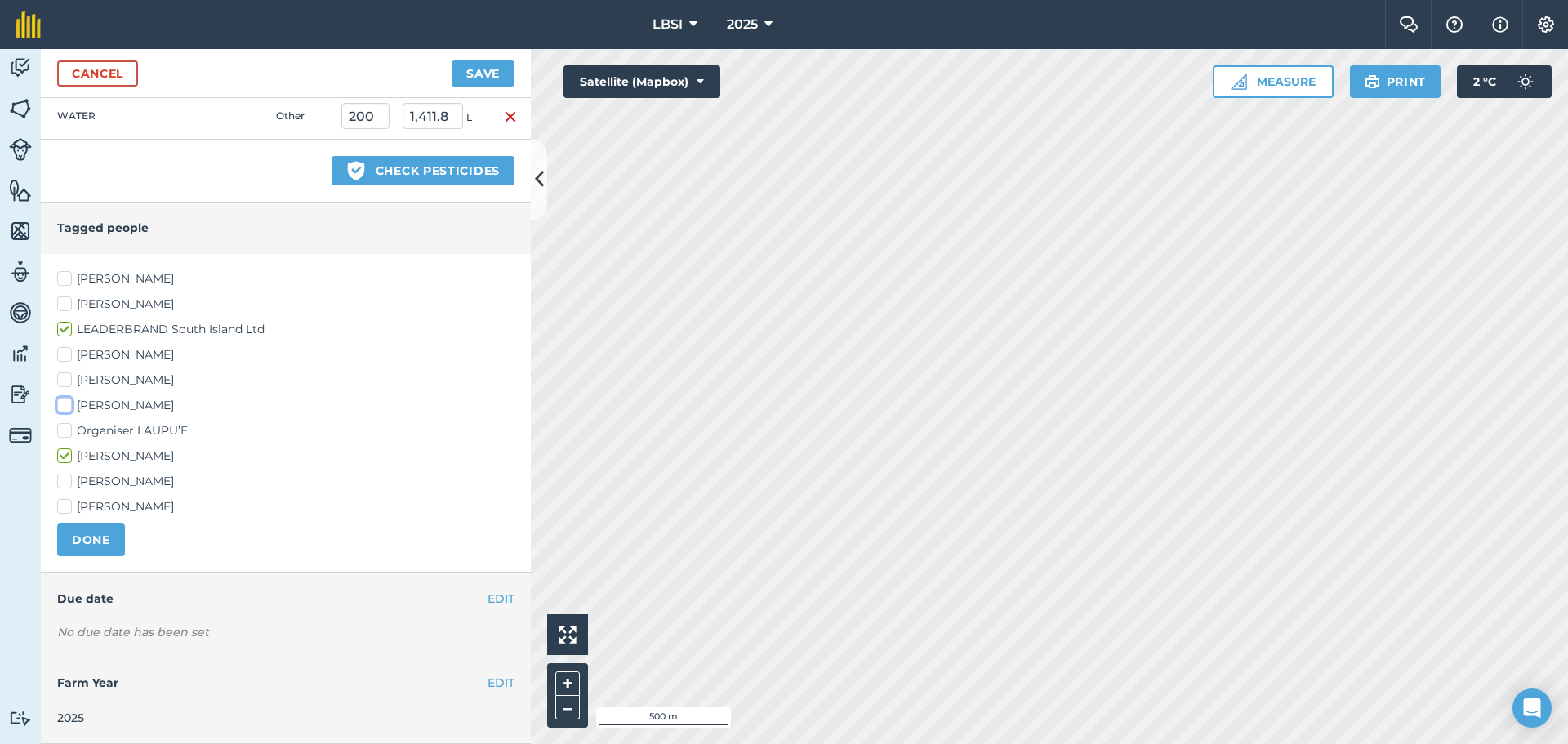
checkbox input "true"
click at [92, 540] on button "DONE" at bounding box center [91, 540] width 68 height 32
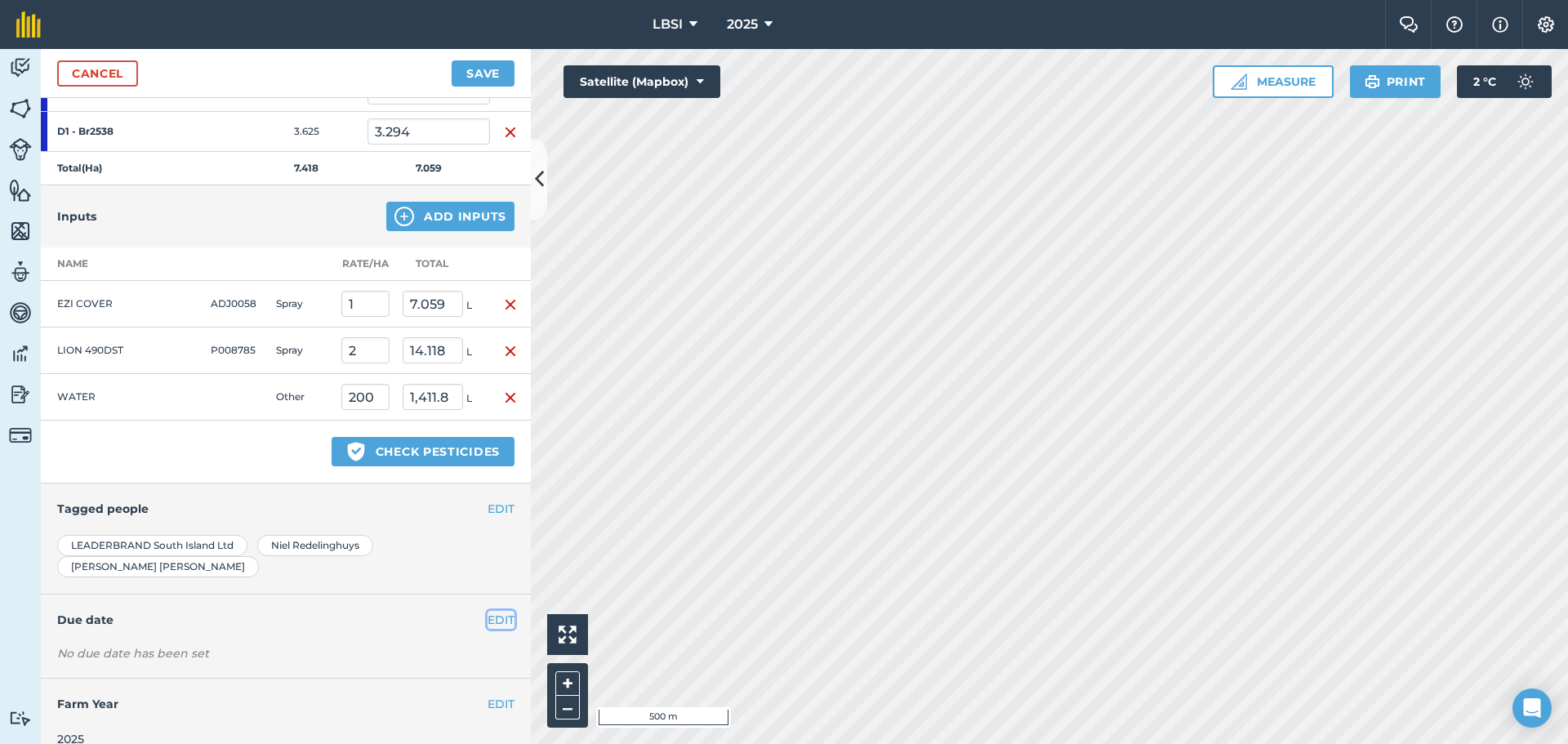
click at [488, 611] on button "EDIT" at bounding box center [501, 619] width 27 height 18
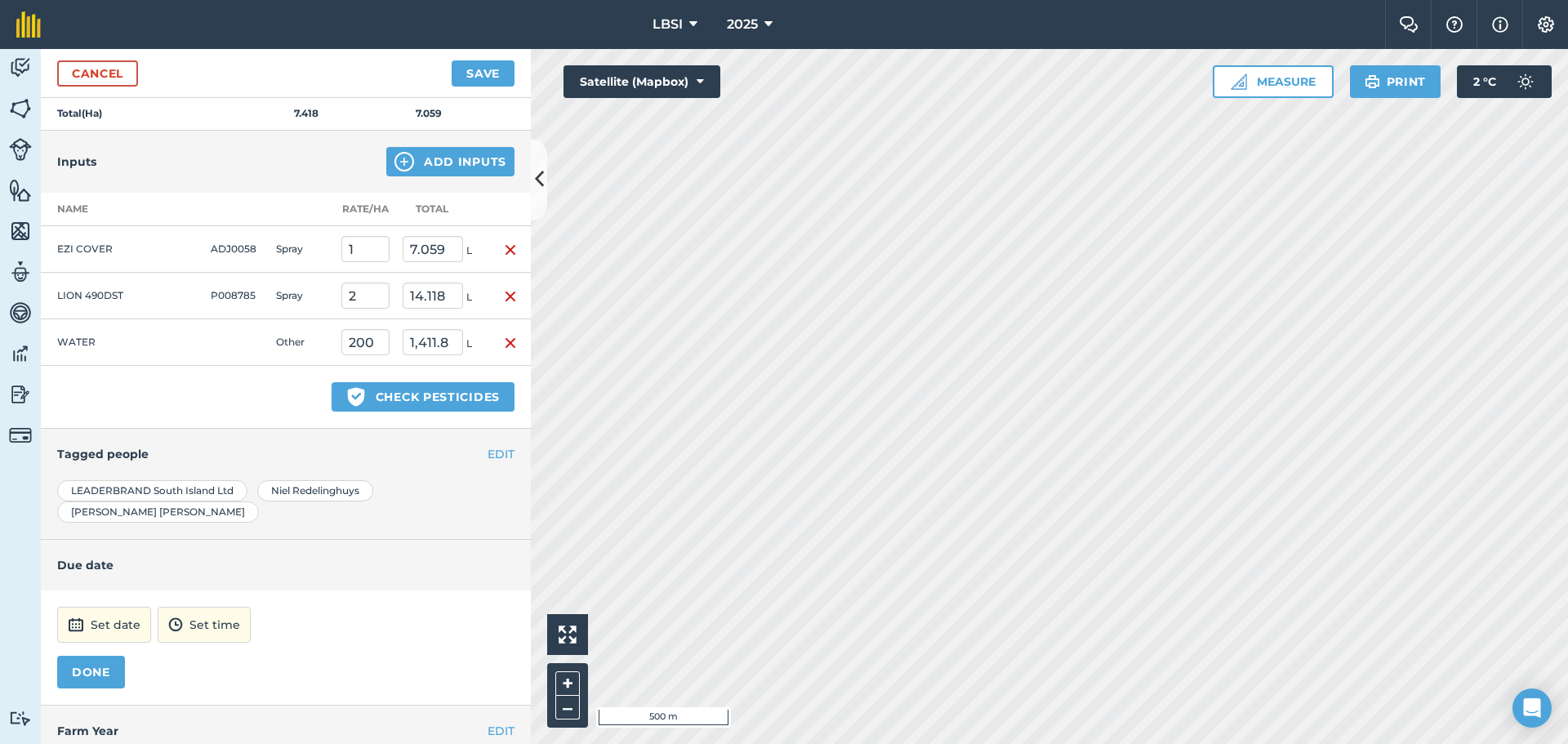
scroll to position [376, 0]
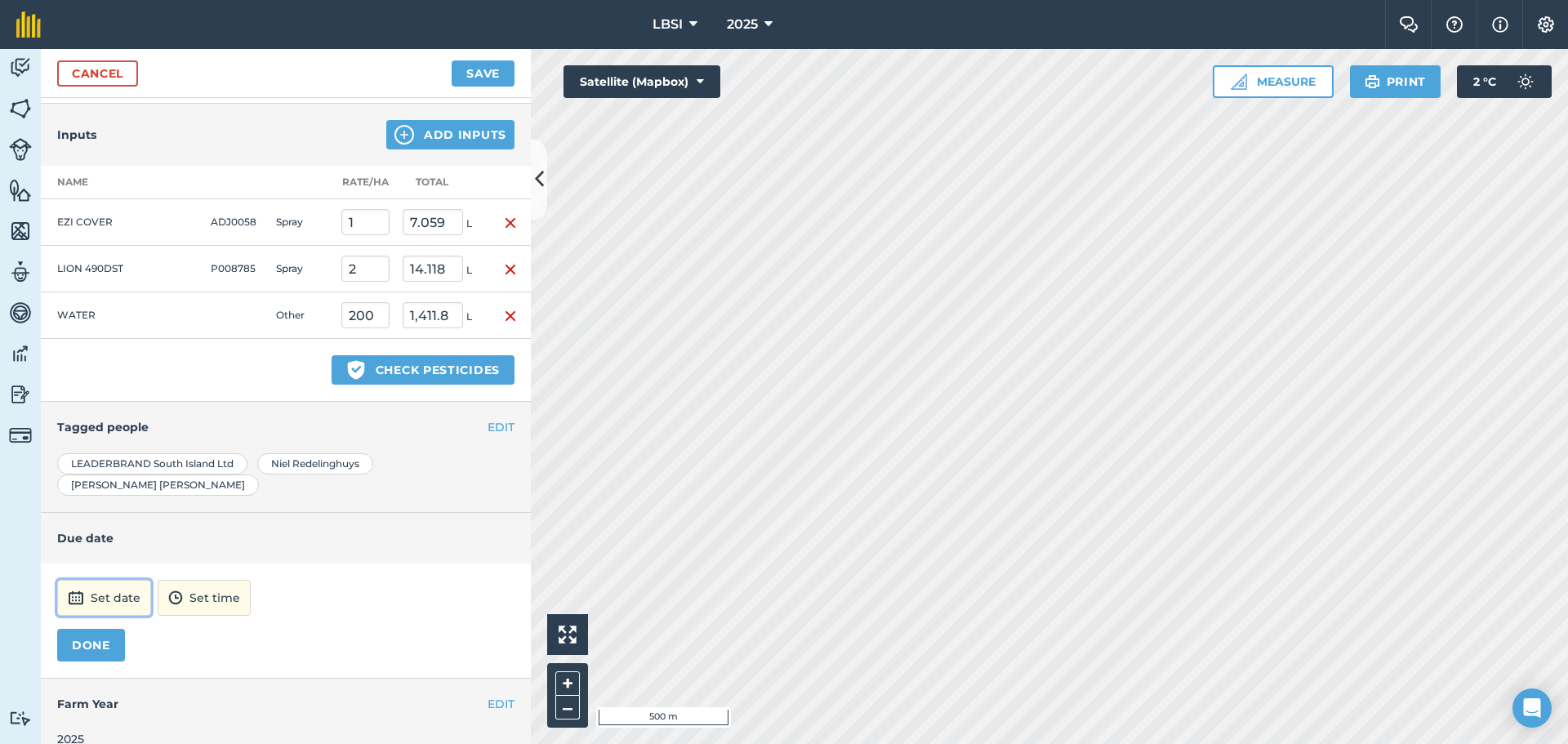
click at [99, 580] on button "Set date" at bounding box center [104, 598] width 94 height 36
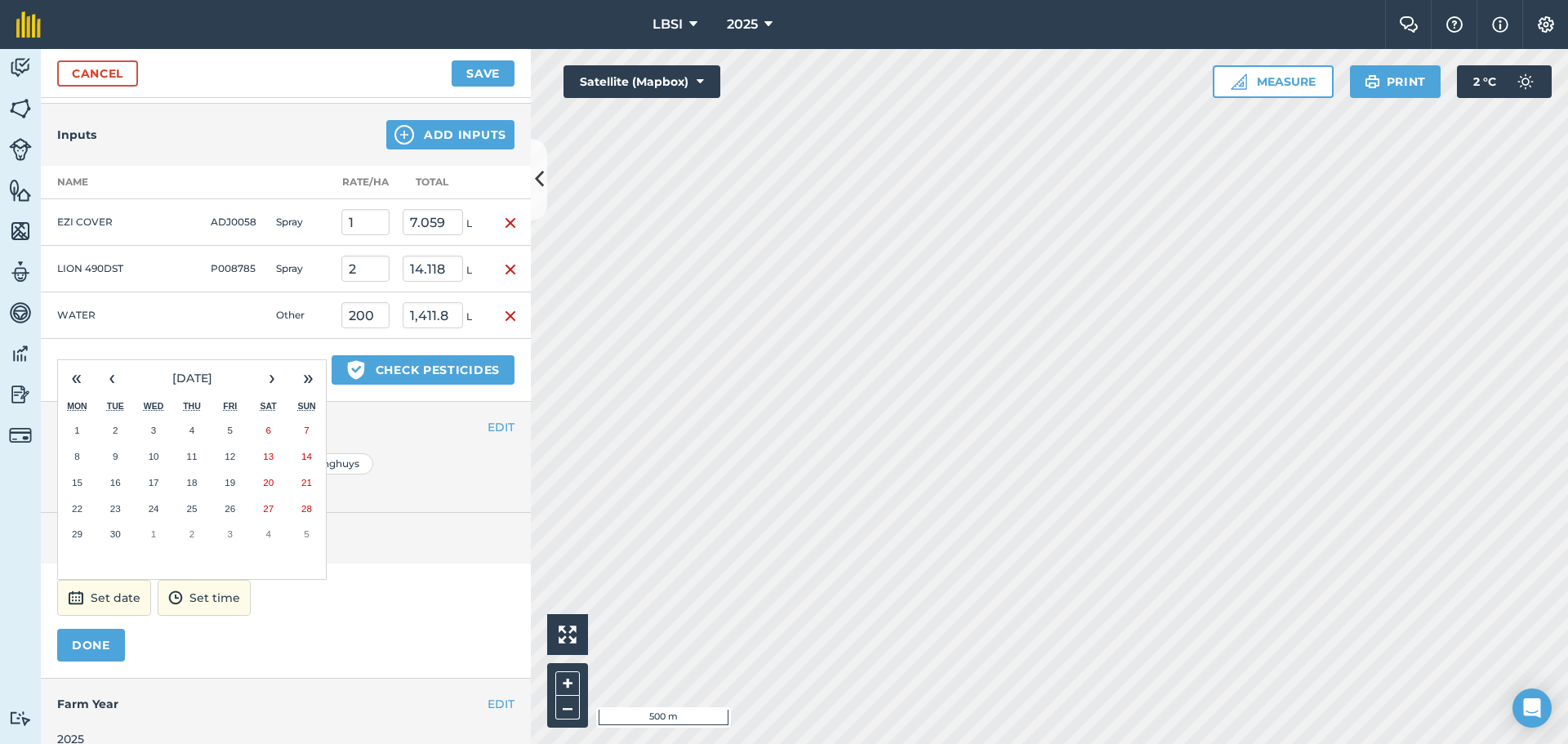
click at [118, 444] on button "9" at bounding box center [115, 457] width 38 height 27
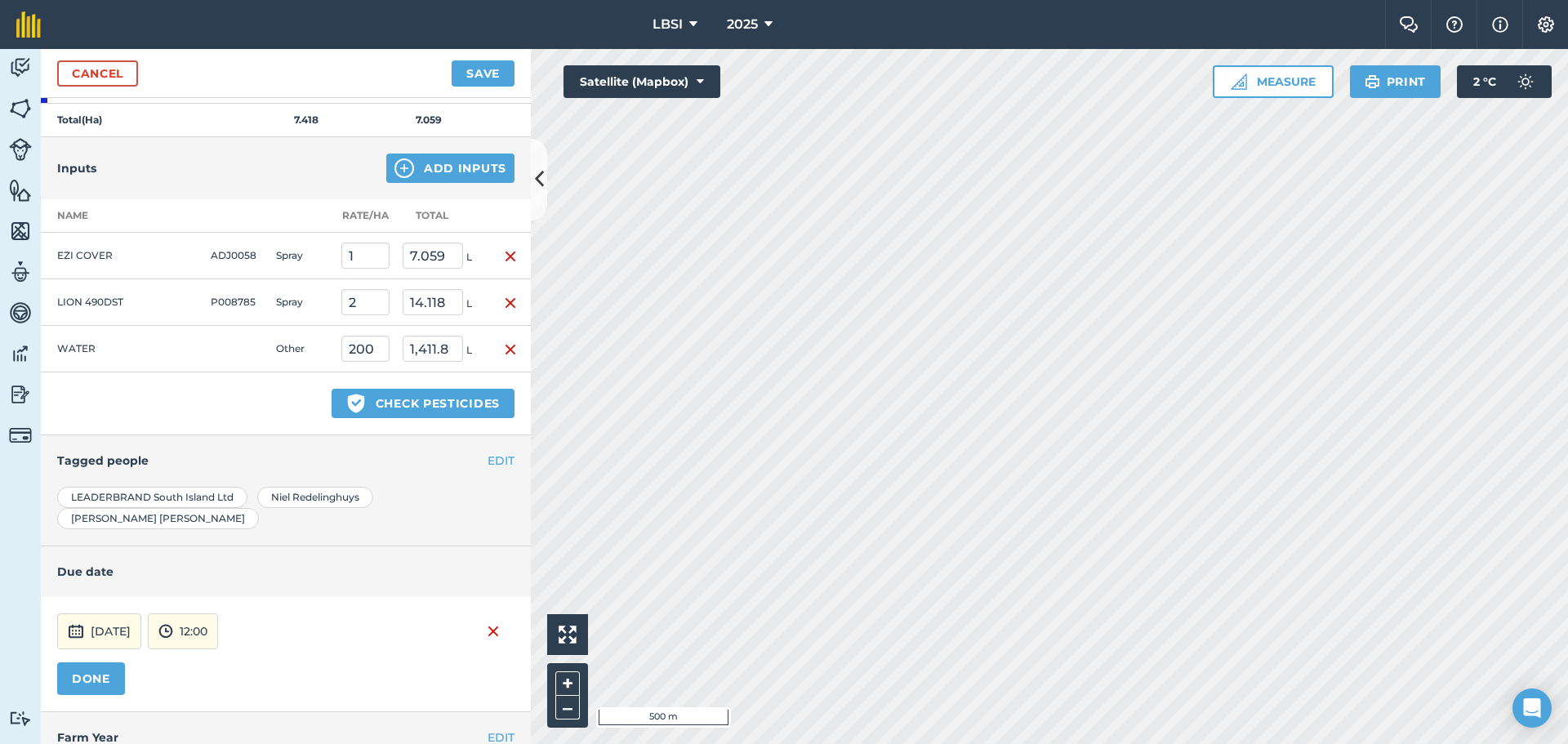
scroll to position [295, 0]
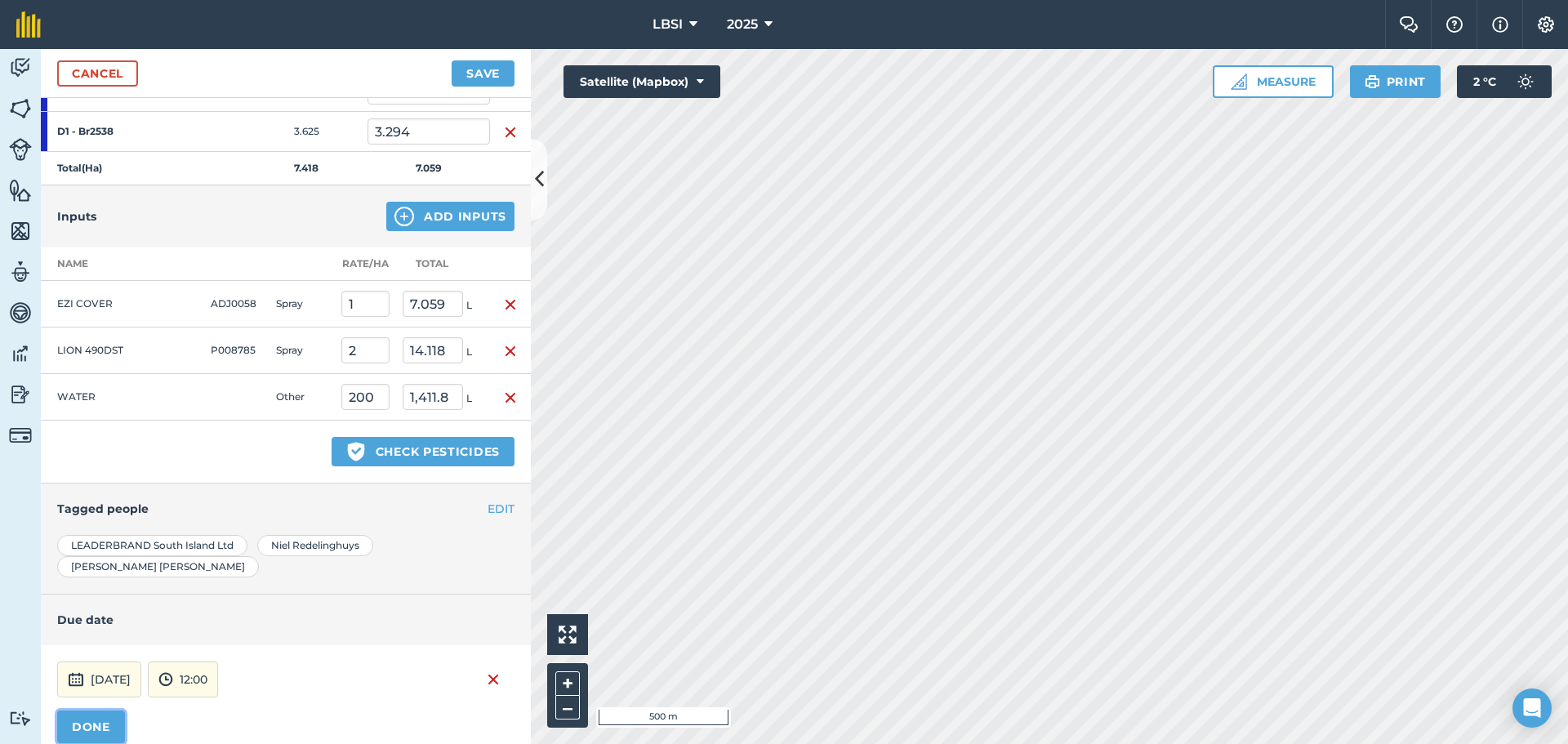
click at [98, 711] on button "DONE" at bounding box center [91, 727] width 68 height 32
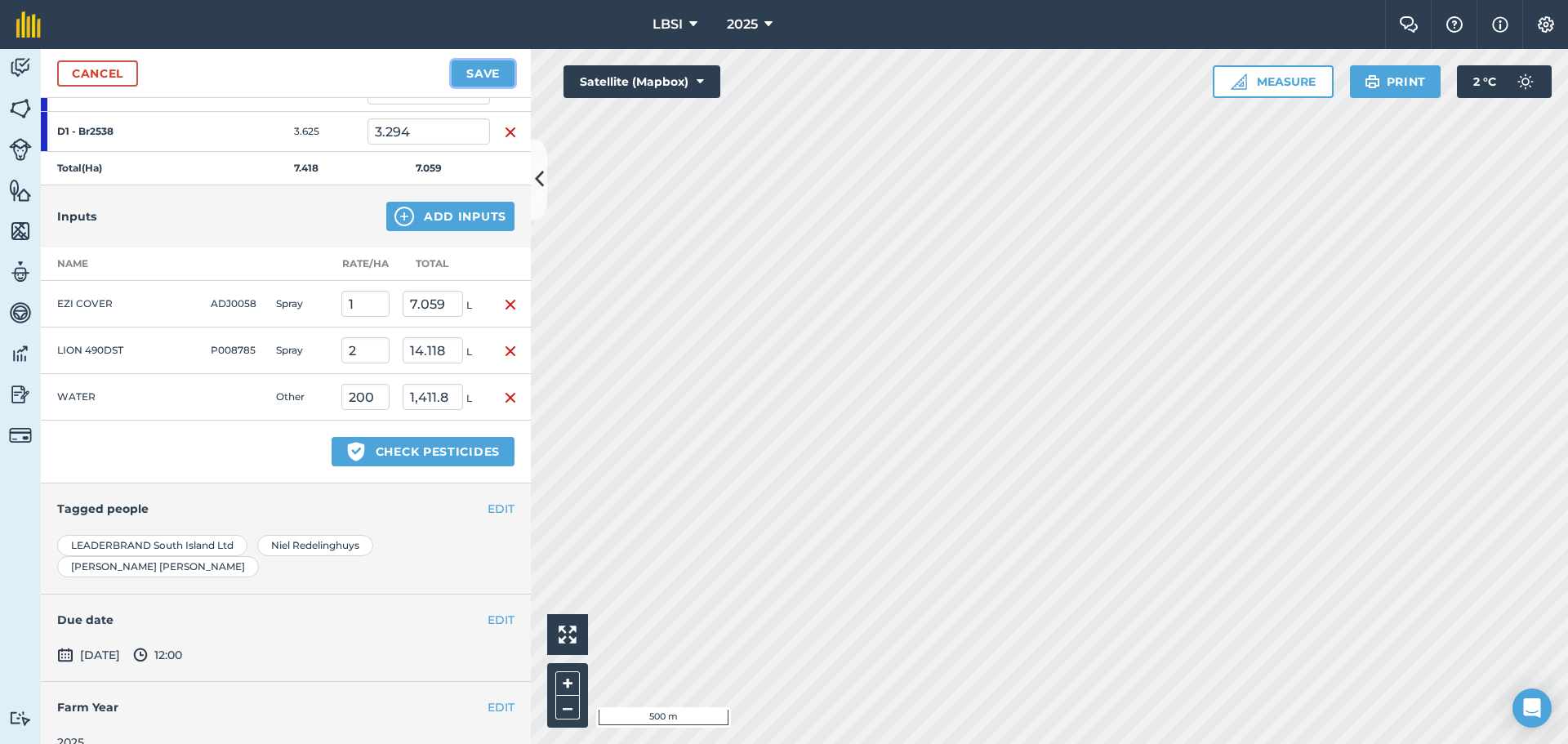
click at [482, 70] on button "Save" at bounding box center [483, 74] width 63 height 27
